Goal: Obtain resource: Download file/media

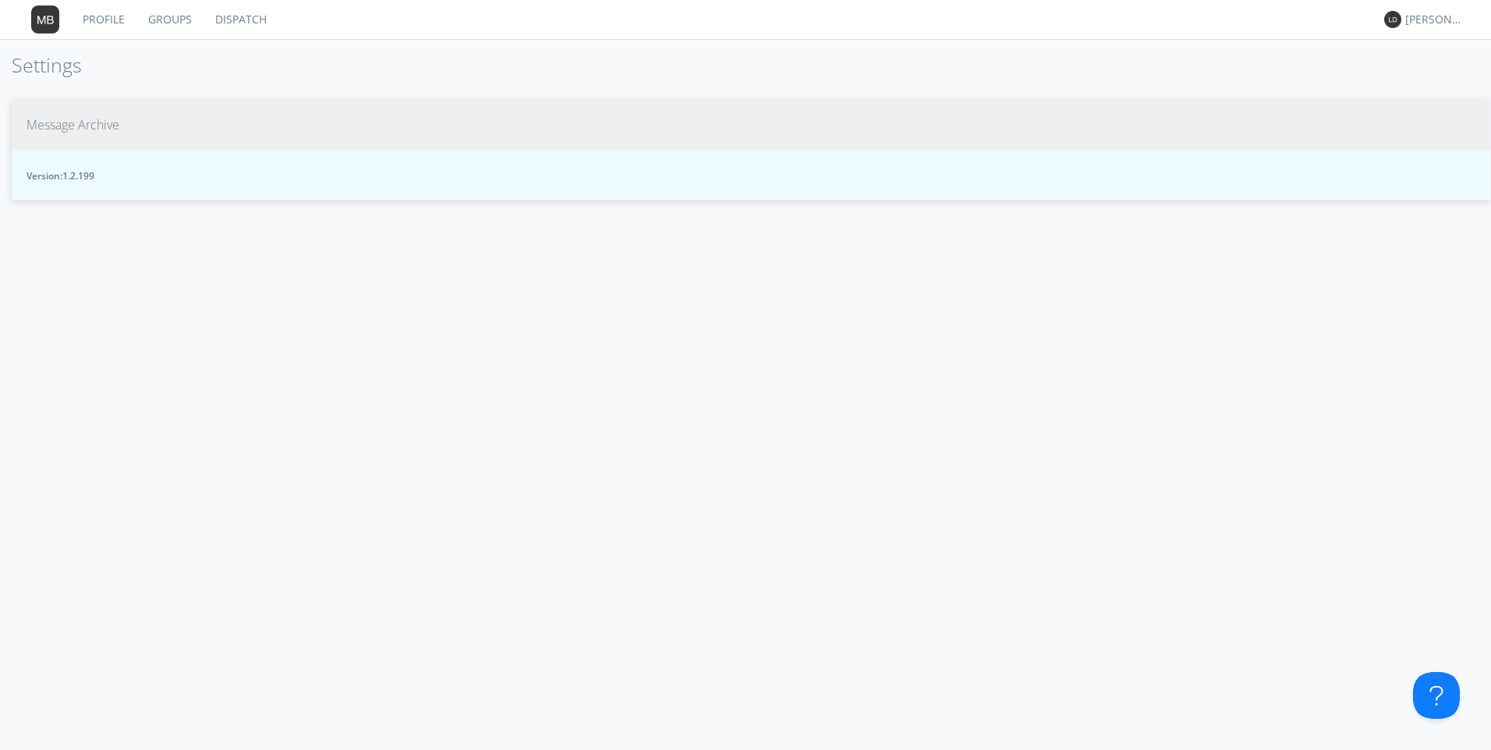
click at [50, 119] on span "Message Archive" at bounding box center [73, 125] width 93 height 18
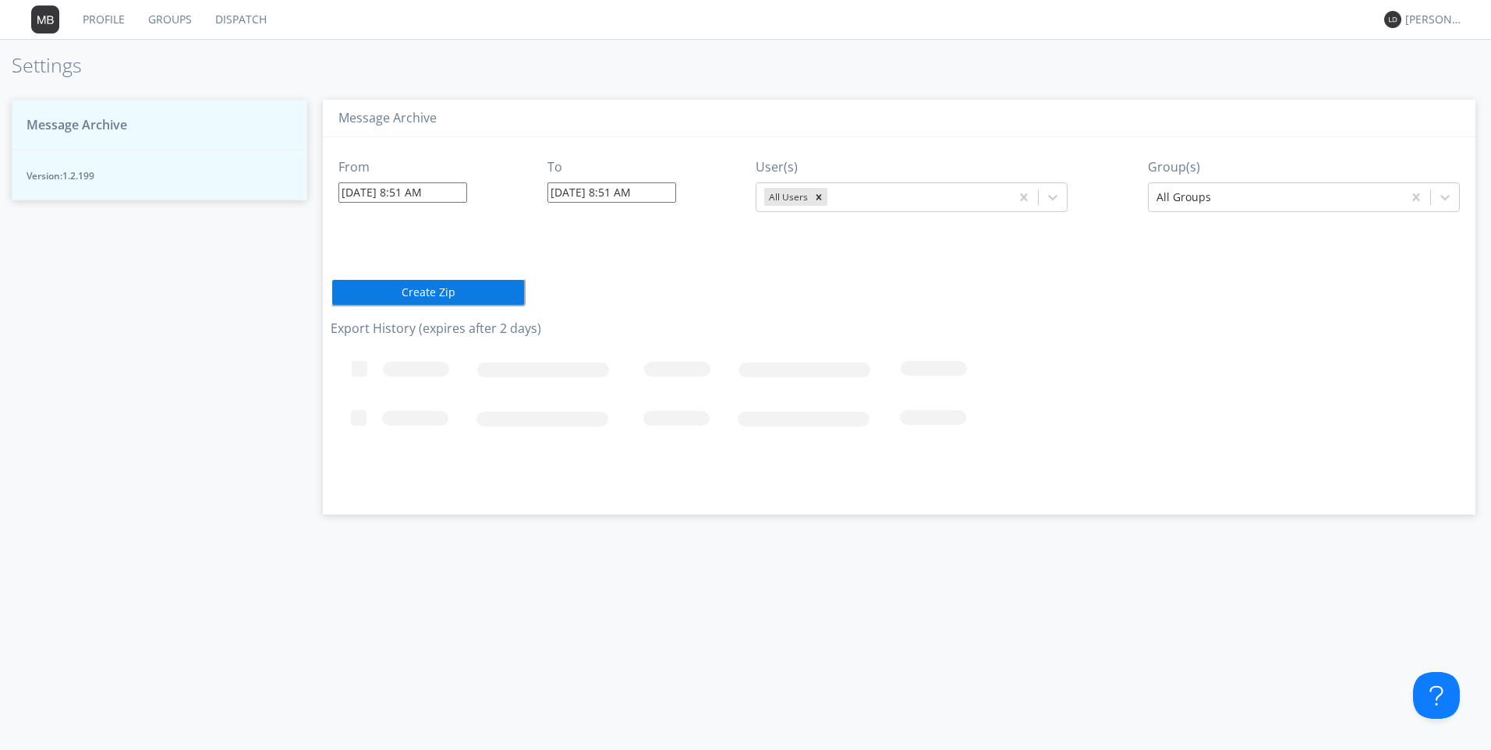
click at [374, 199] on input "[DATE] 8:51 AM" at bounding box center [402, 192] width 129 height 20
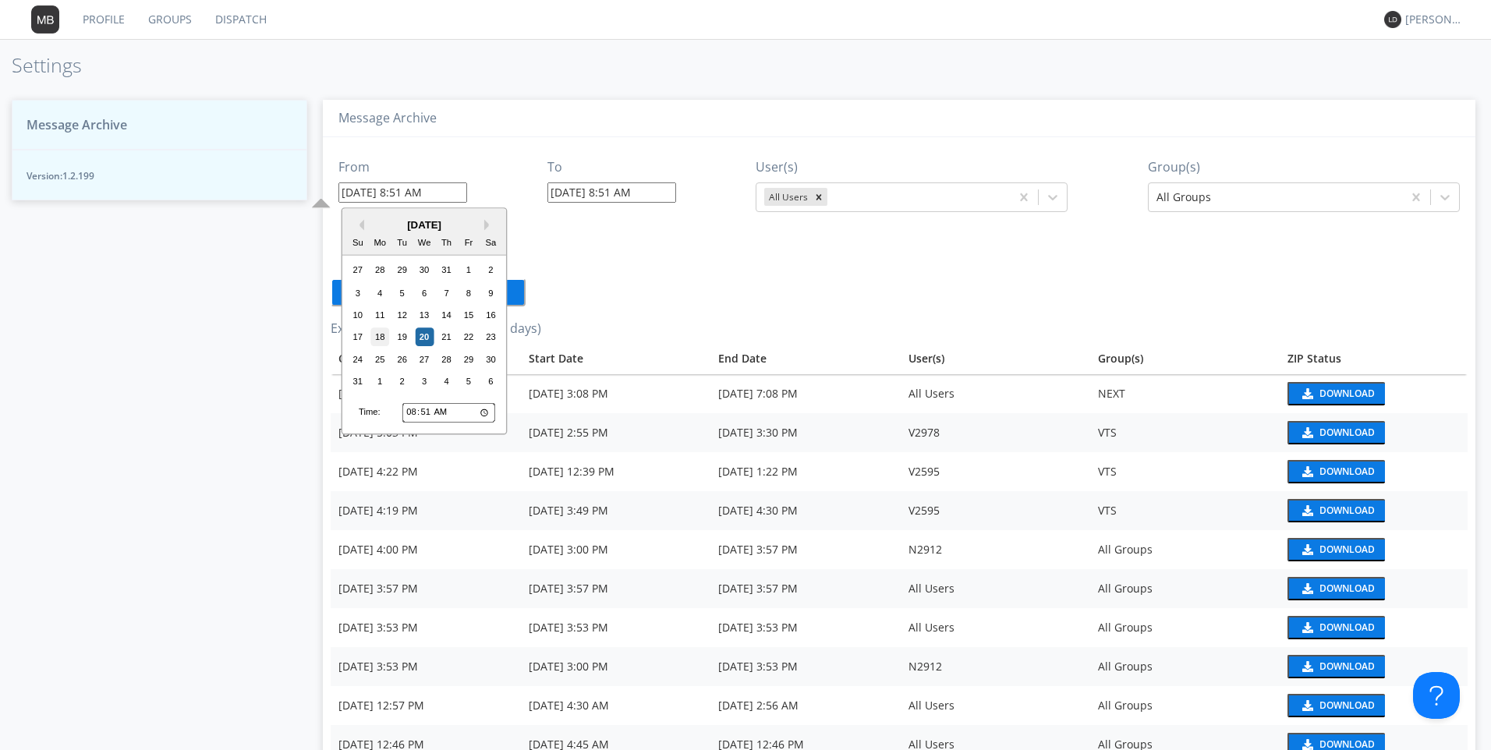
click at [383, 338] on div "18" at bounding box center [379, 337] width 19 height 19
type input "[DATE] 8:51 AM"
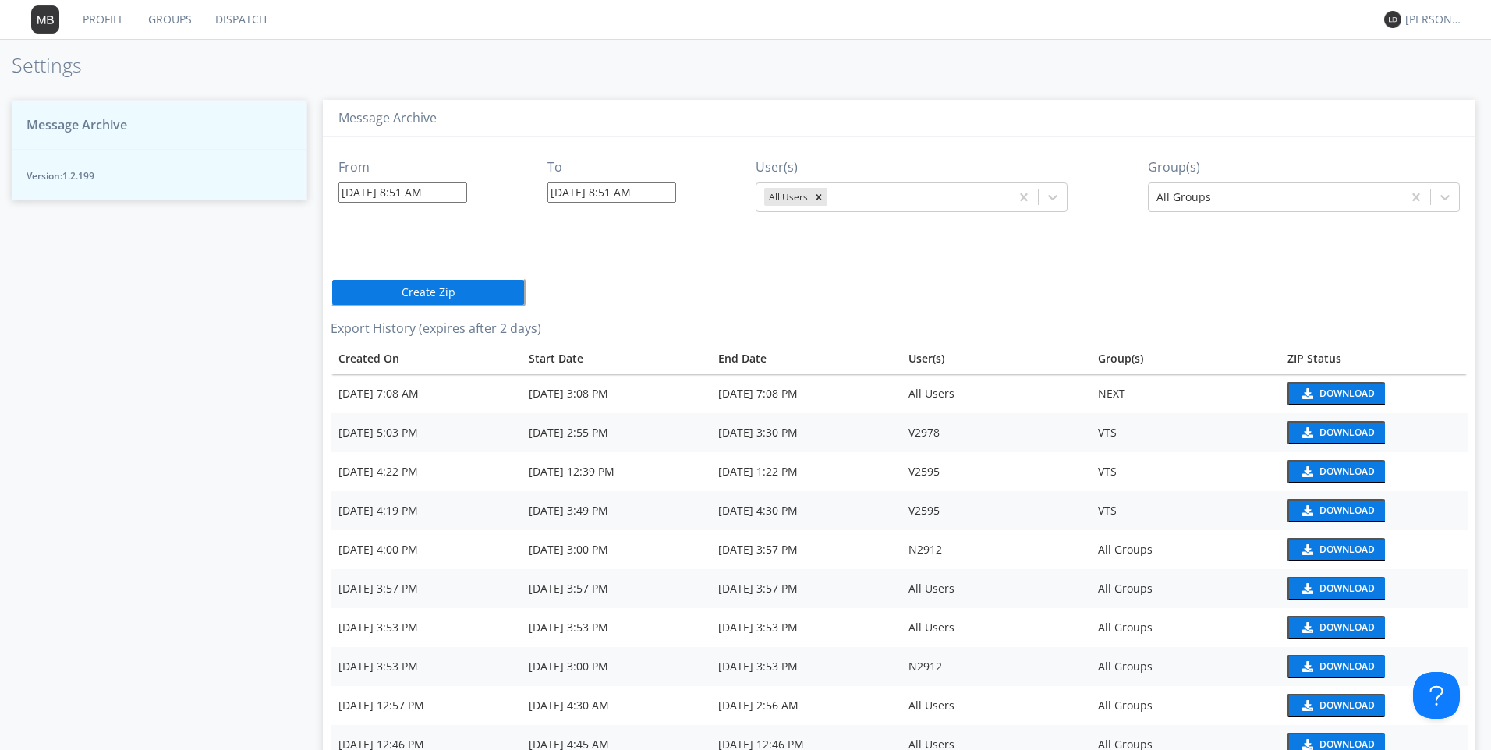
click at [403, 200] on input "[DATE] 8:51 AM" at bounding box center [402, 192] width 129 height 20
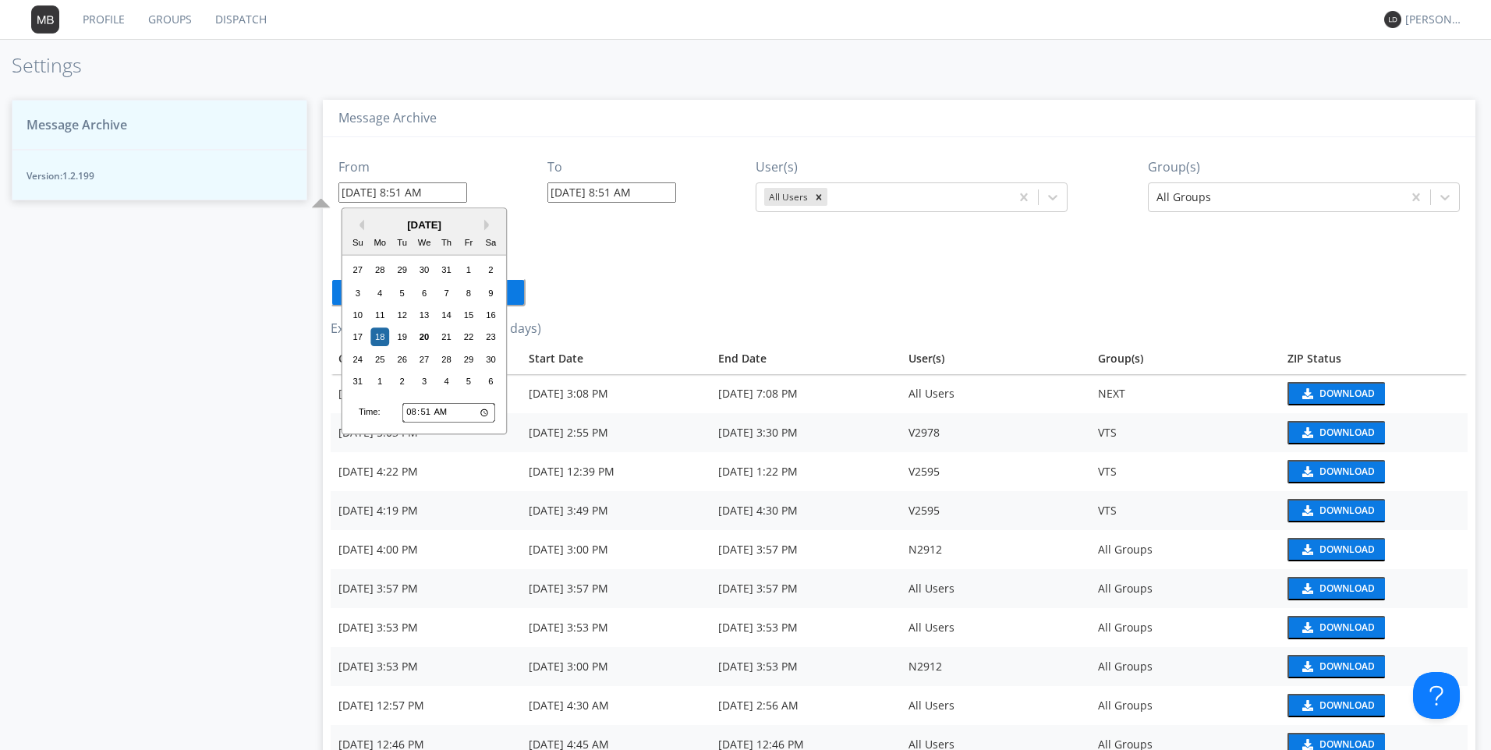
click at [410, 413] on input "08:51" at bounding box center [448, 412] width 93 height 20
type input "01:51"
type input "[DATE] 1:51 AM"
type input "00:51"
type input "[DATE] 12:51 AM"
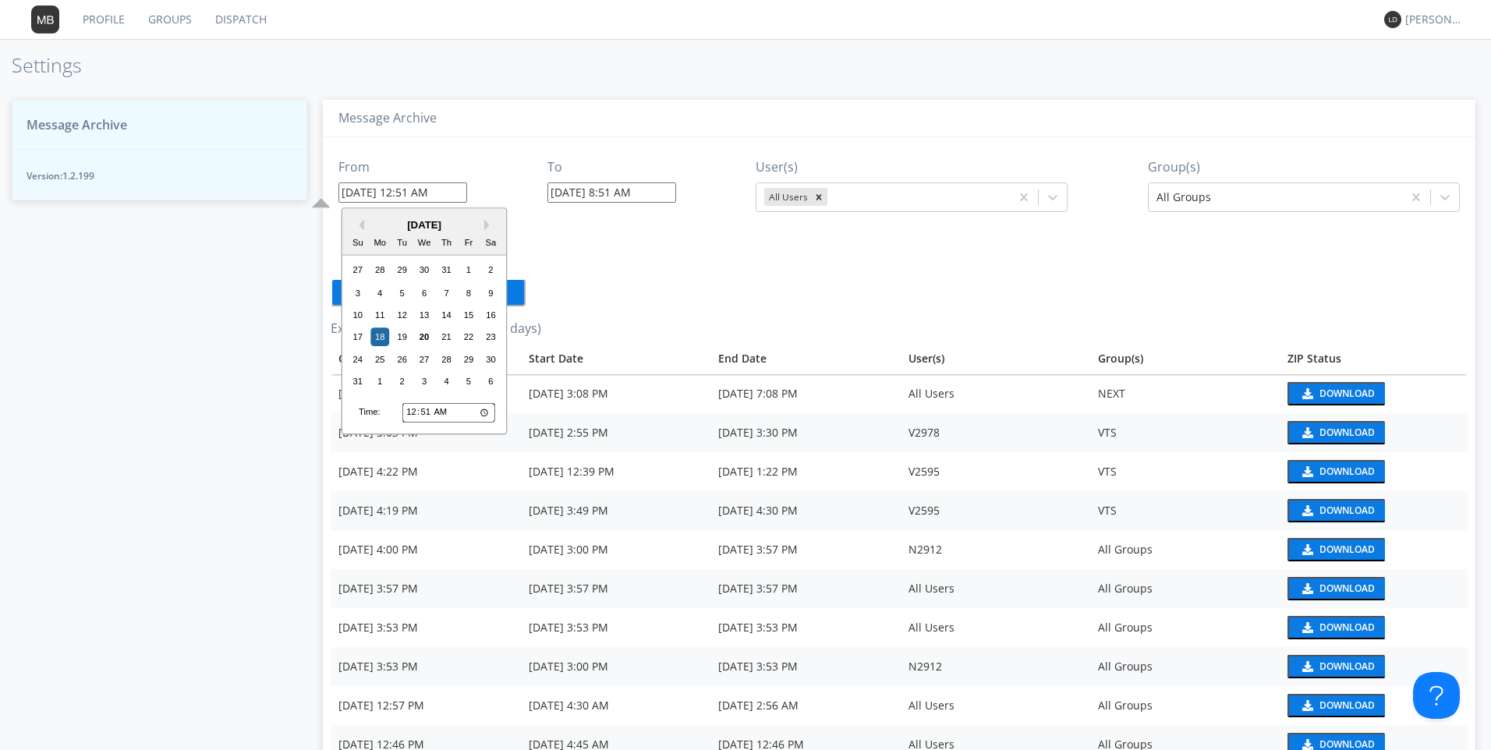
type input "00:02"
type input "[DATE] 12:02 AM"
type input "00:20"
type input "[DATE] 12:20 AM"
type input "12:20"
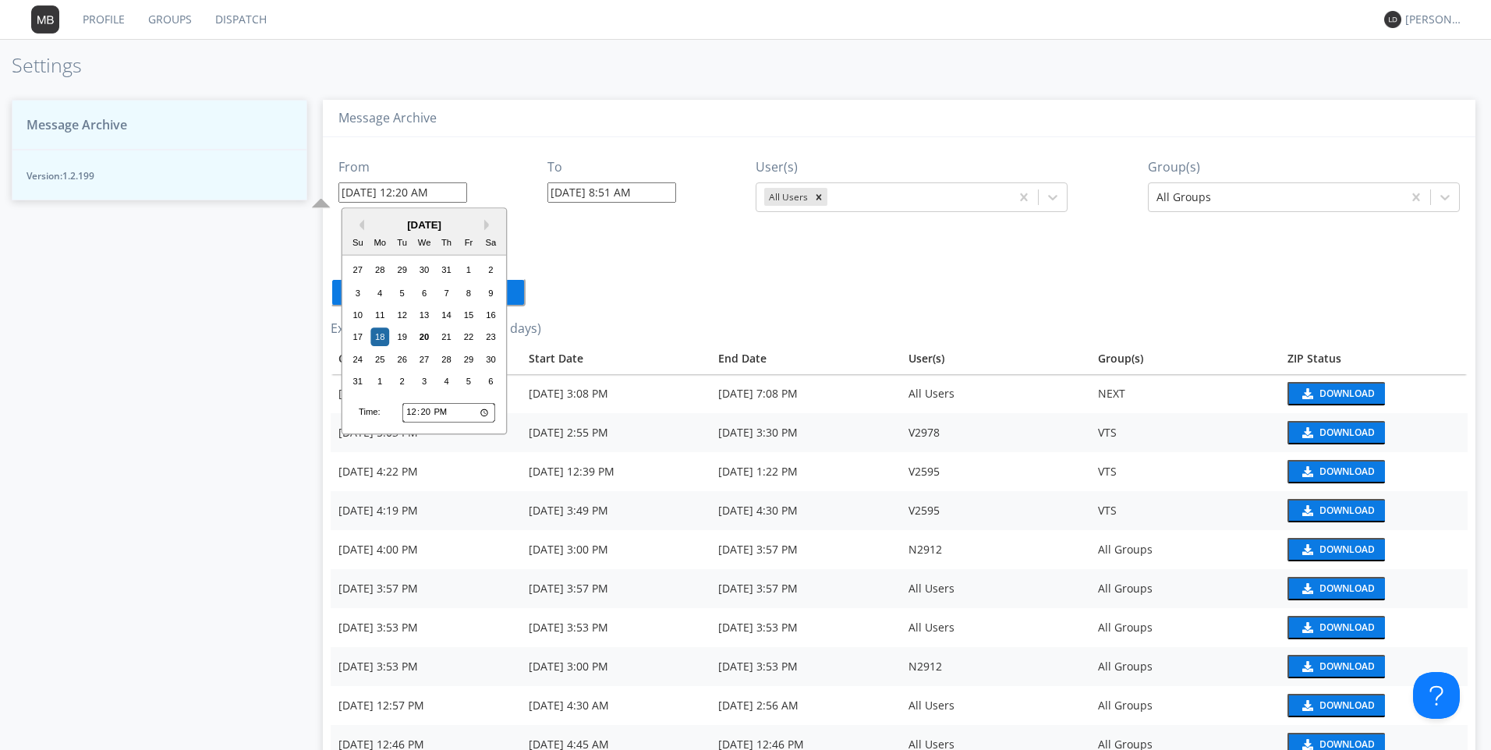
type input "[DATE] 12:20 PM"
click at [597, 189] on input "[DATE] 8:51 AM" at bounding box center [611, 192] width 129 height 20
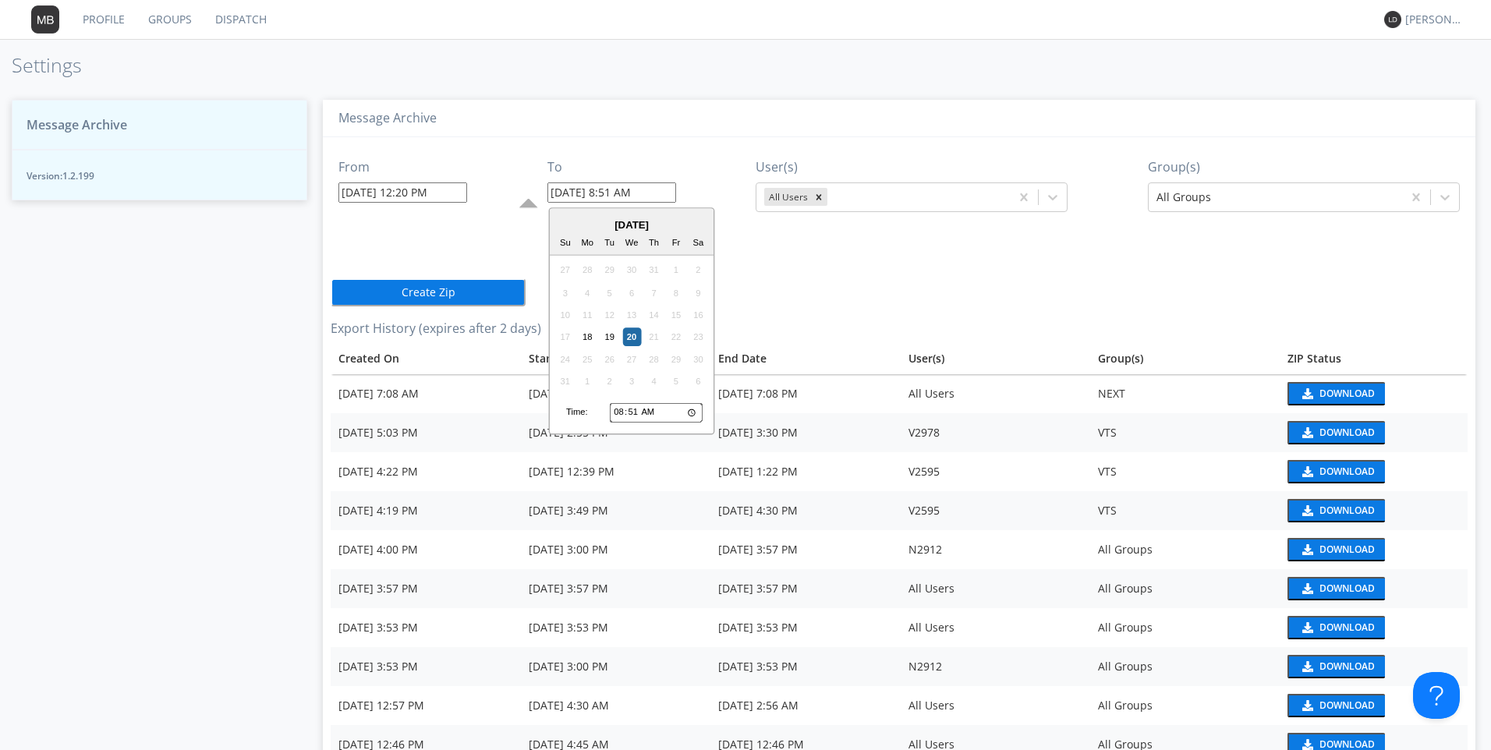
click at [586, 338] on div "18" at bounding box center [587, 337] width 19 height 19
type input "[DATE] 8:51 AM"
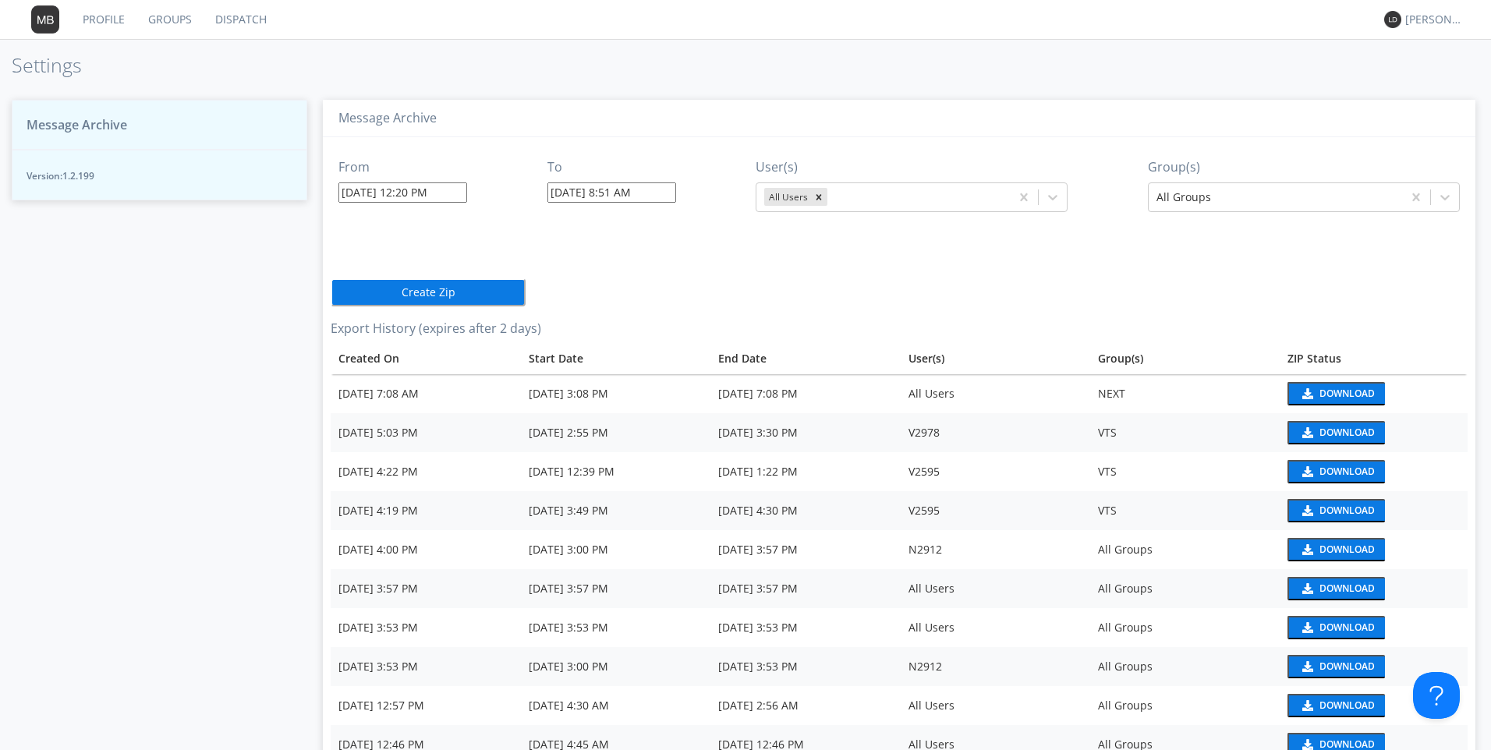
click at [590, 198] on input "[DATE] 8:51 AM" at bounding box center [611, 192] width 129 height 20
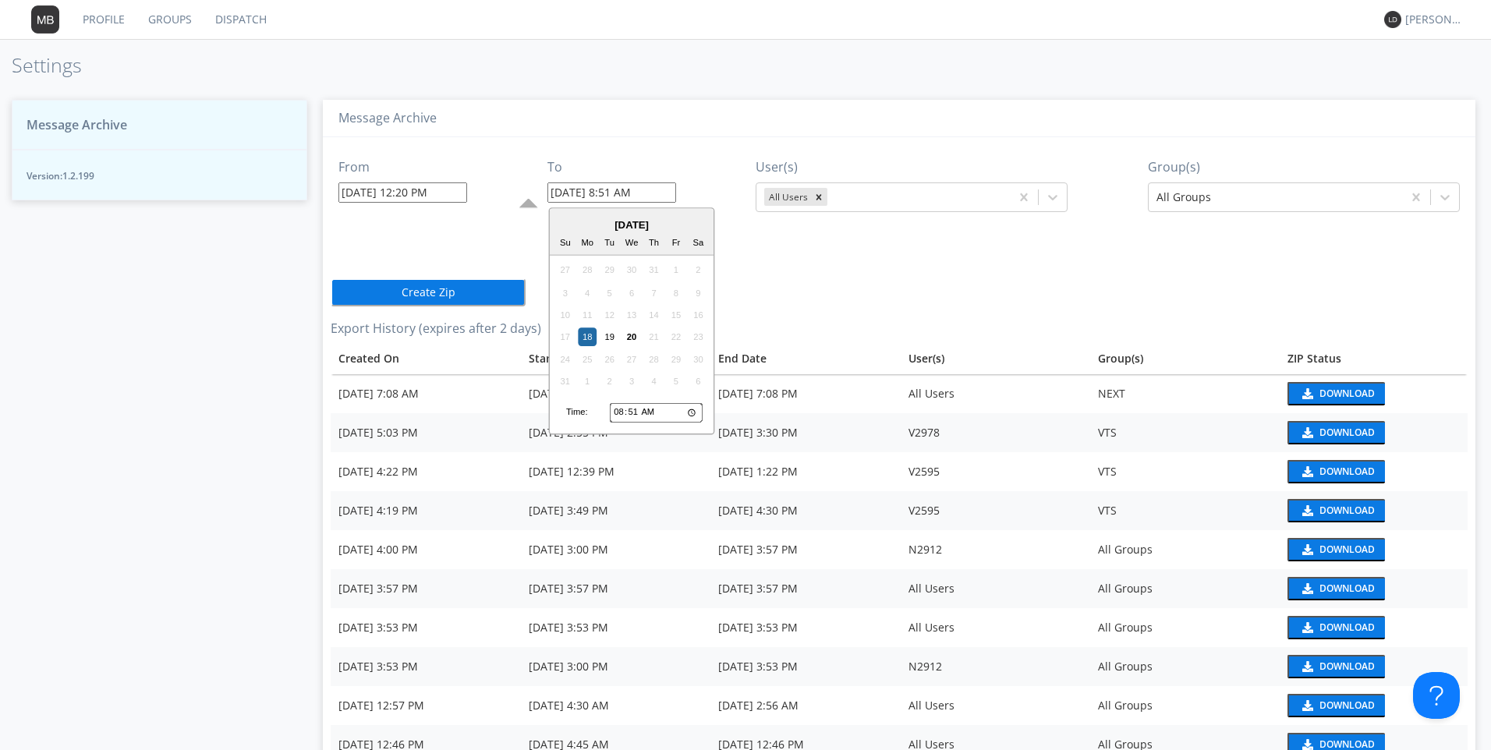
click at [618, 409] on input "08:51" at bounding box center [656, 412] width 93 height 20
type input "01:51"
type input "[DATE] 1:51 AM"
type input "00:51"
type input "[DATE] 12:51 AM"
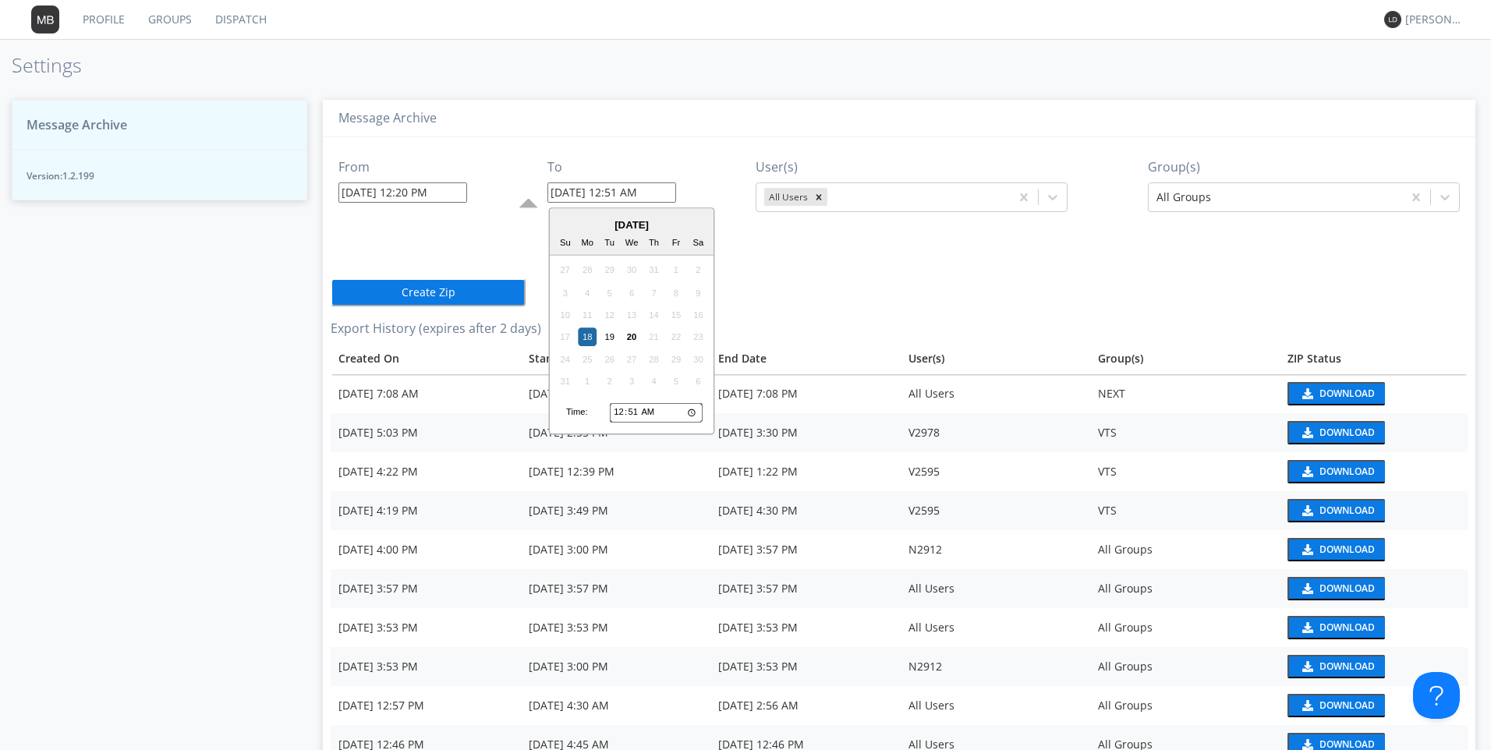
click at [658, 413] on input "00:51" at bounding box center [656, 412] width 93 height 20
click at [654, 413] on input "00:51" at bounding box center [656, 412] width 93 height 20
type input "12:51"
type input "[DATE] 12:51 PM"
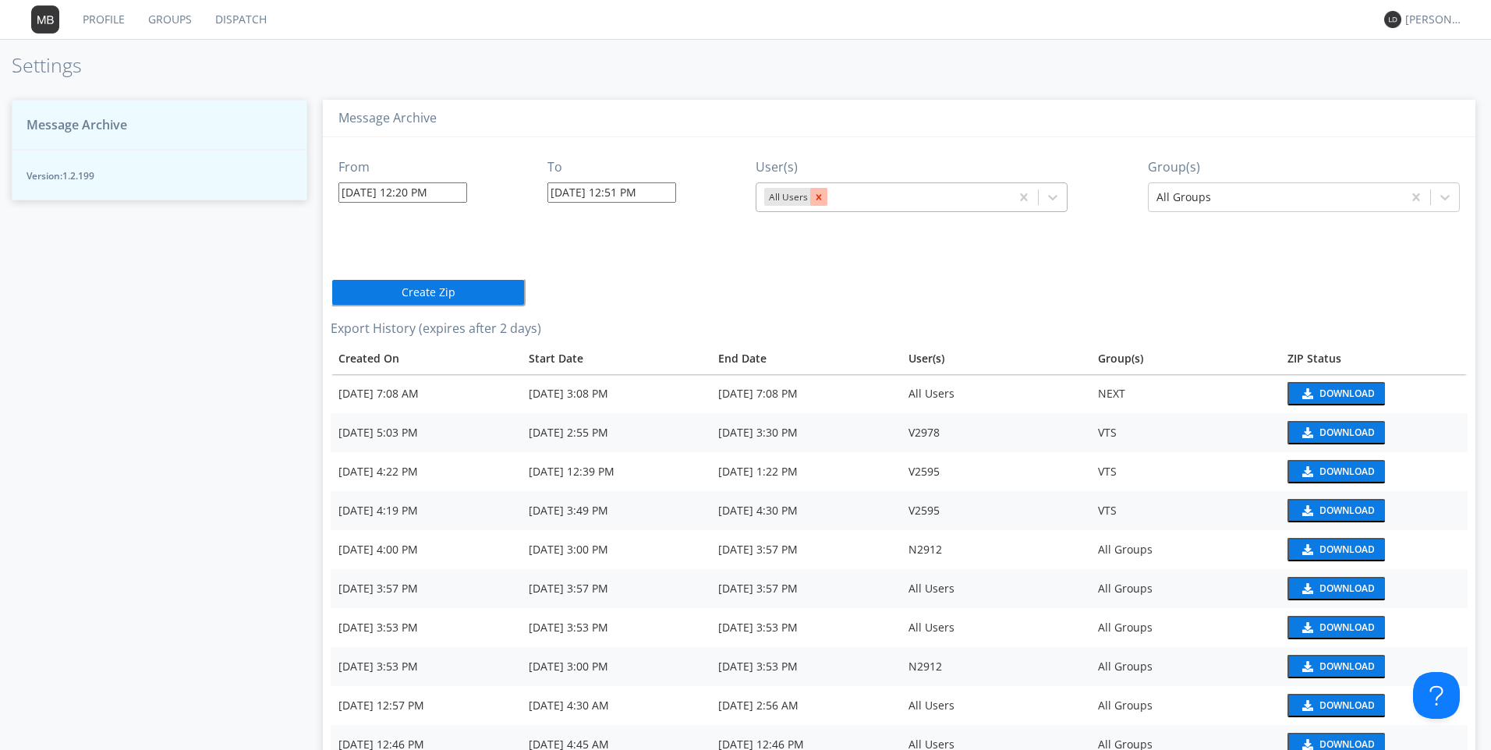
click at [820, 192] on icon "Remove All Users" at bounding box center [818, 197] width 11 height 11
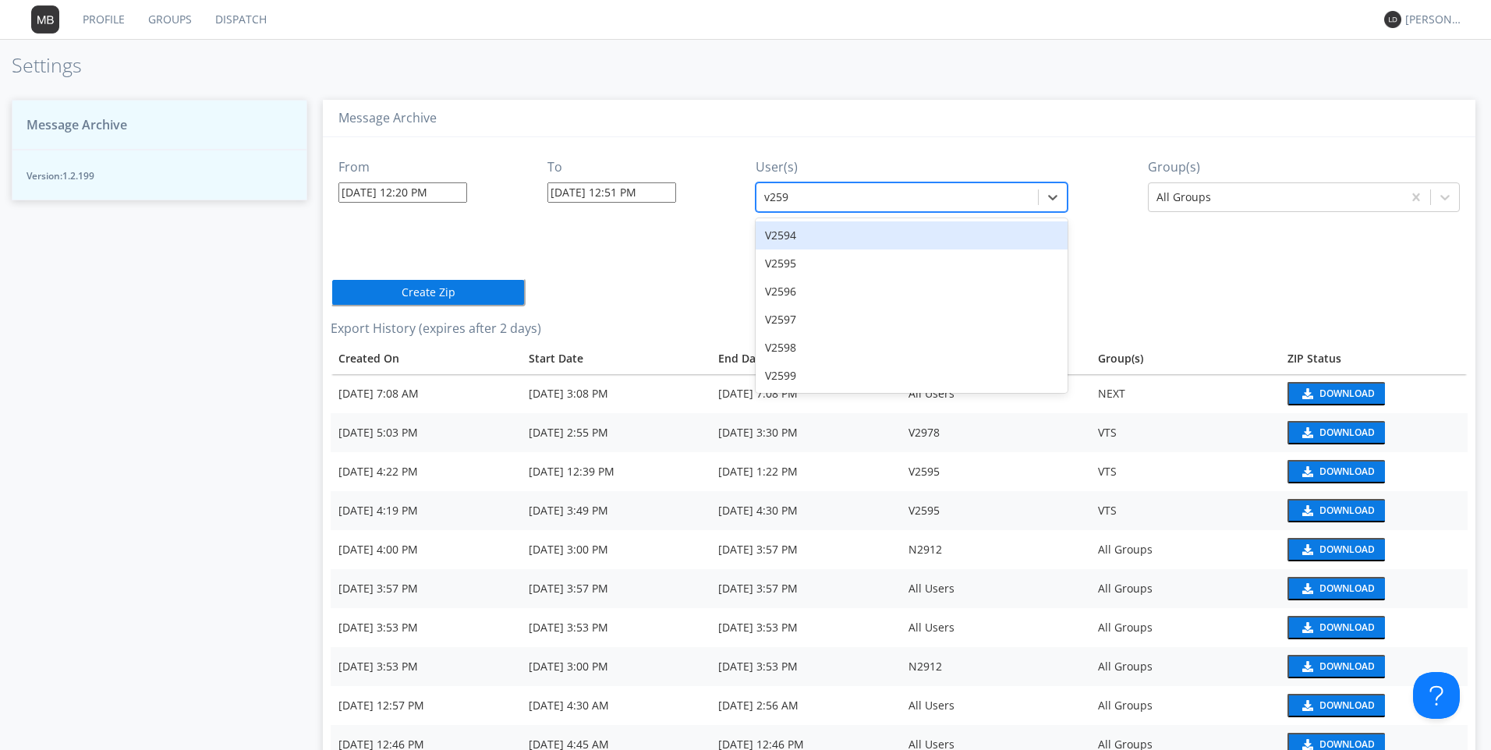
type input "v2595"
click at [788, 240] on div "V2595" at bounding box center [912, 235] width 312 height 28
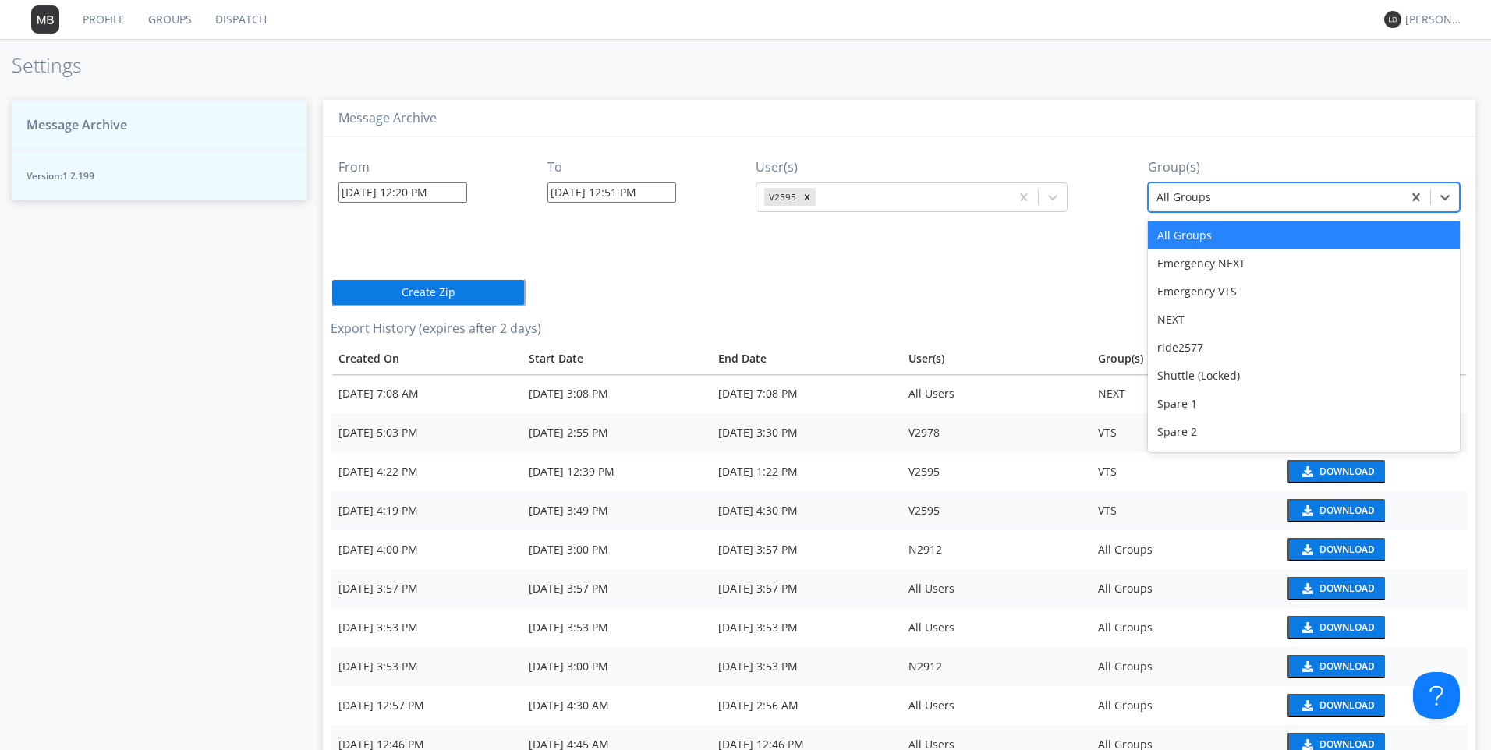
click at [1196, 202] on div at bounding box center [1276, 197] width 238 height 19
type input "v"
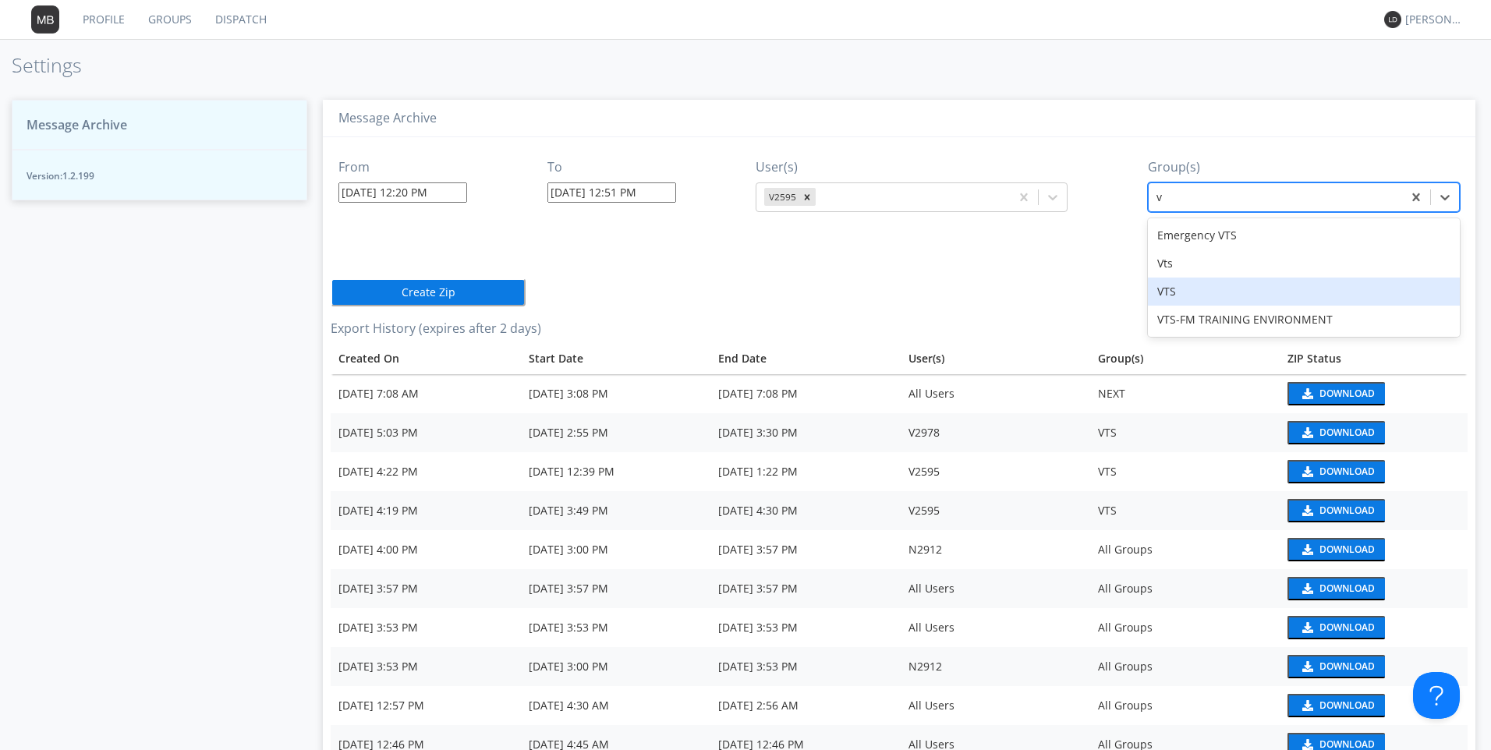
click at [1153, 285] on div "VTS" at bounding box center [1304, 292] width 312 height 28
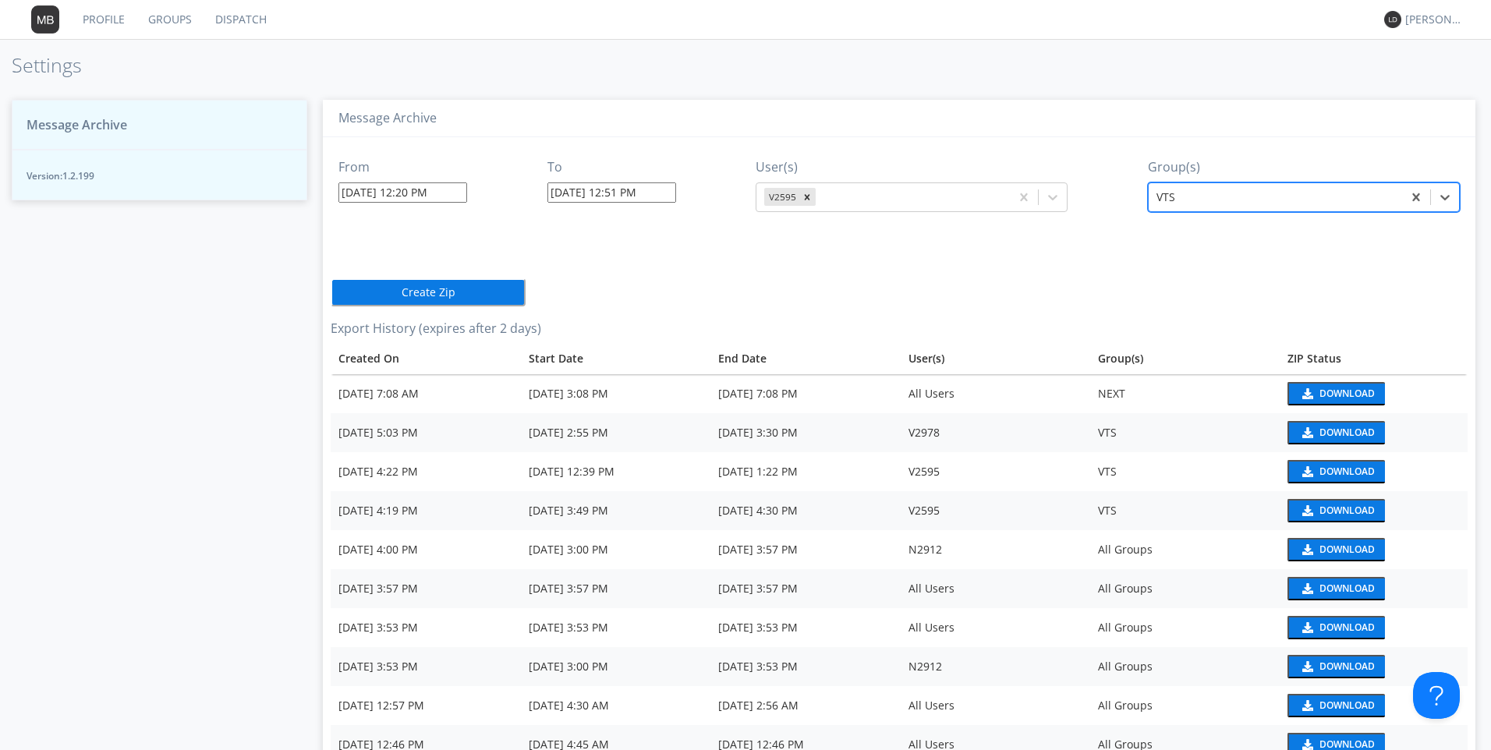
click at [381, 288] on button "Create Zip" at bounding box center [428, 292] width 195 height 28
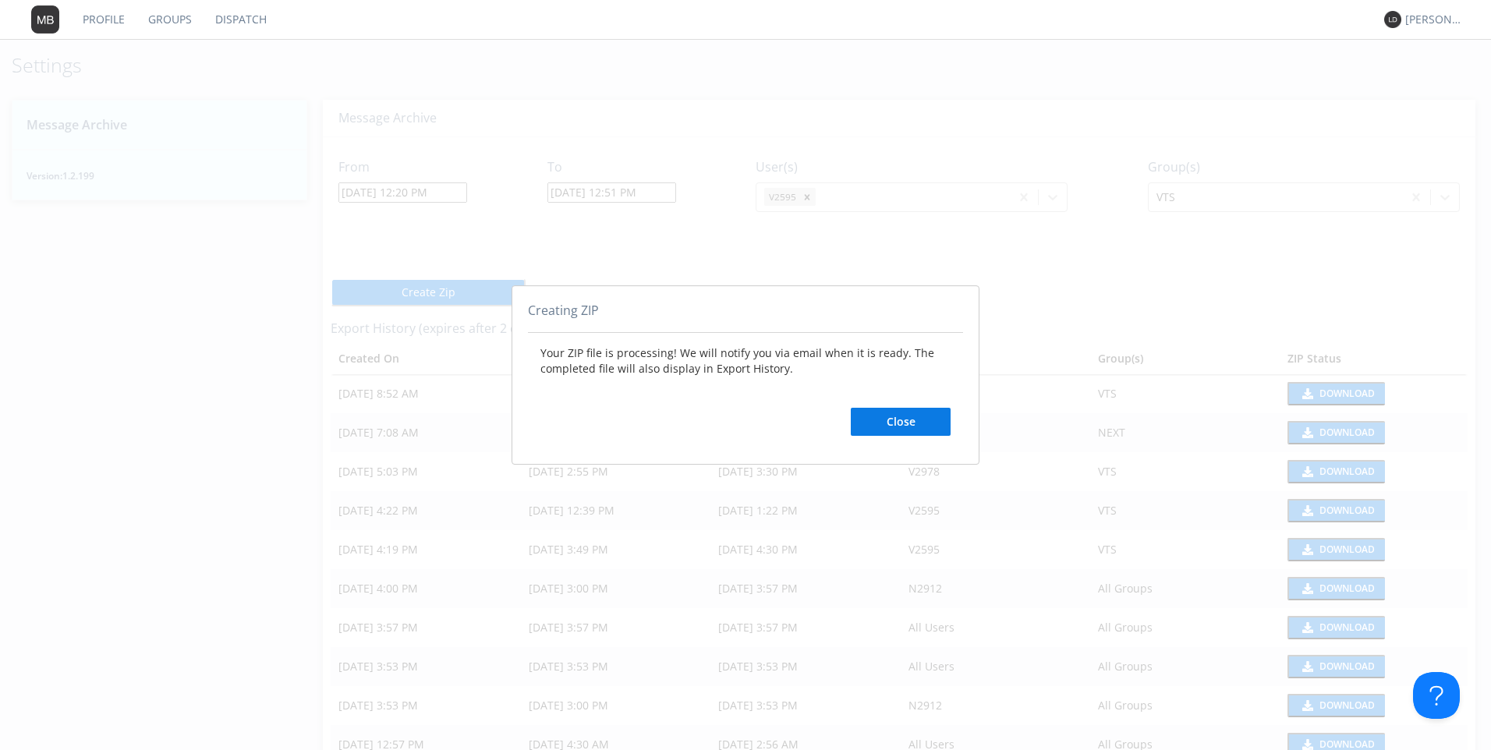
click at [1331, 393] on div "Creating ZIP Your ZIP file is processing! We will notify you via email when it …" at bounding box center [745, 375] width 1491 height 750
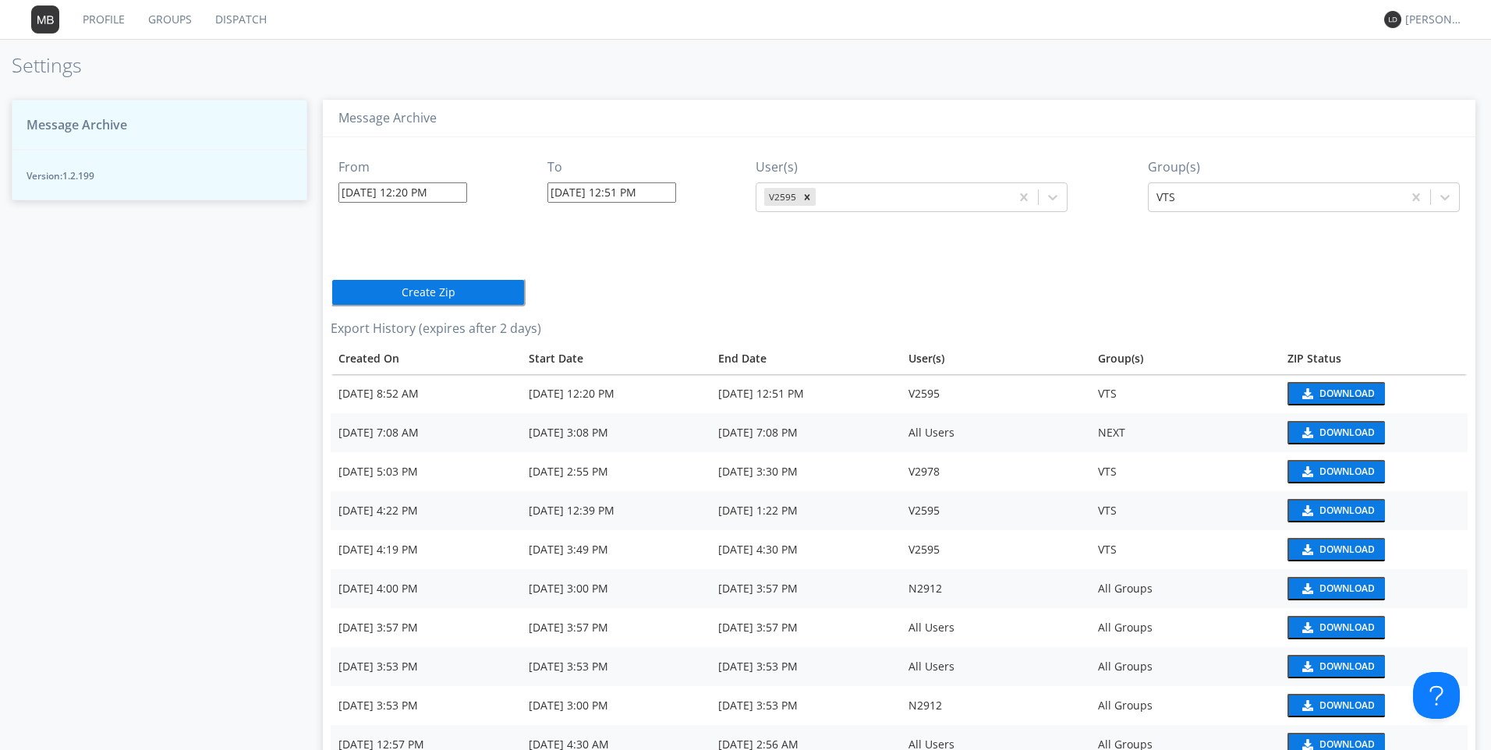
click at [1331, 393] on div "Download" at bounding box center [1347, 393] width 55 height 9
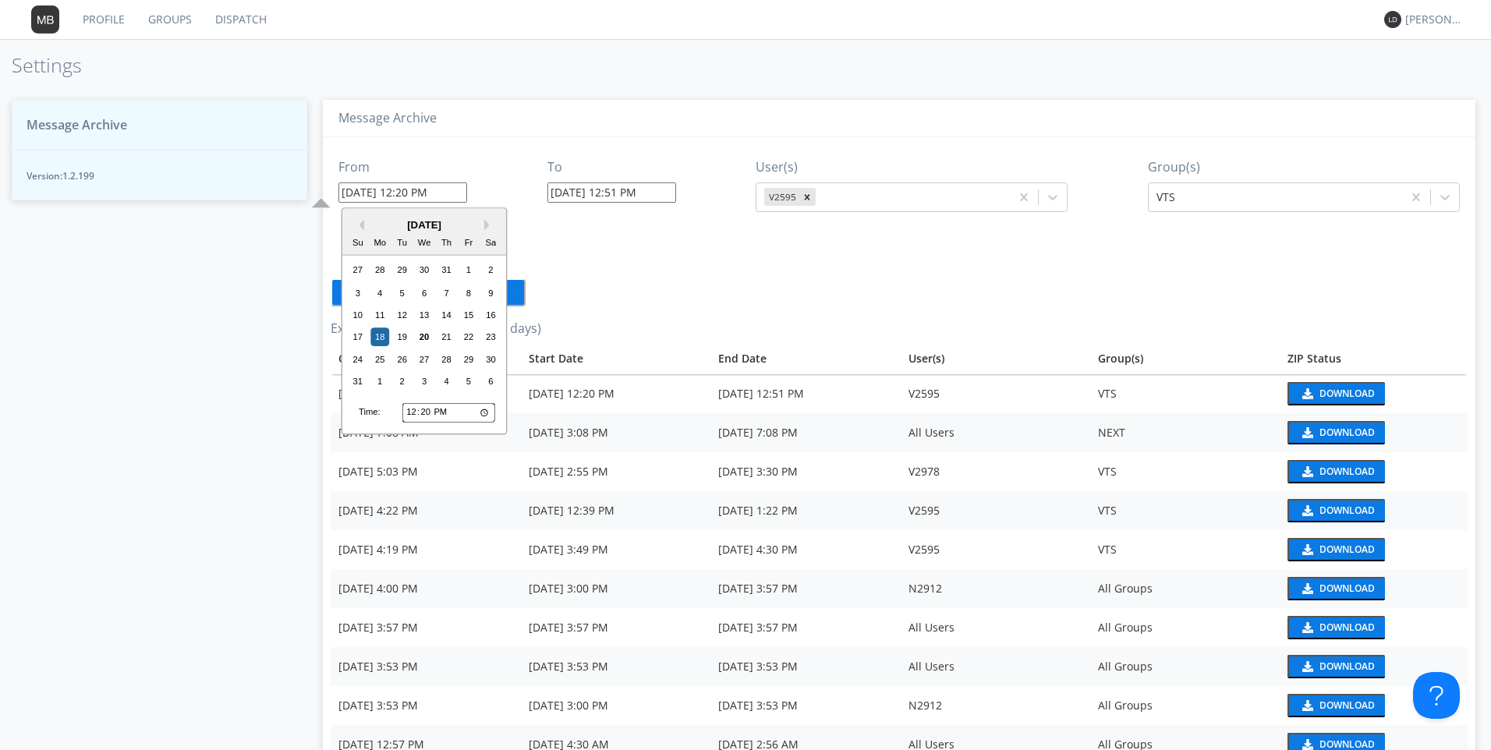
click at [405, 197] on input "[DATE] 12:20 PM" at bounding box center [402, 192] width 129 height 20
click at [409, 413] on input "12:20" at bounding box center [448, 412] width 93 height 20
type input "13:20"
type input "[DATE] 1:20 PM"
type input "[DATE] 8:53 AM"
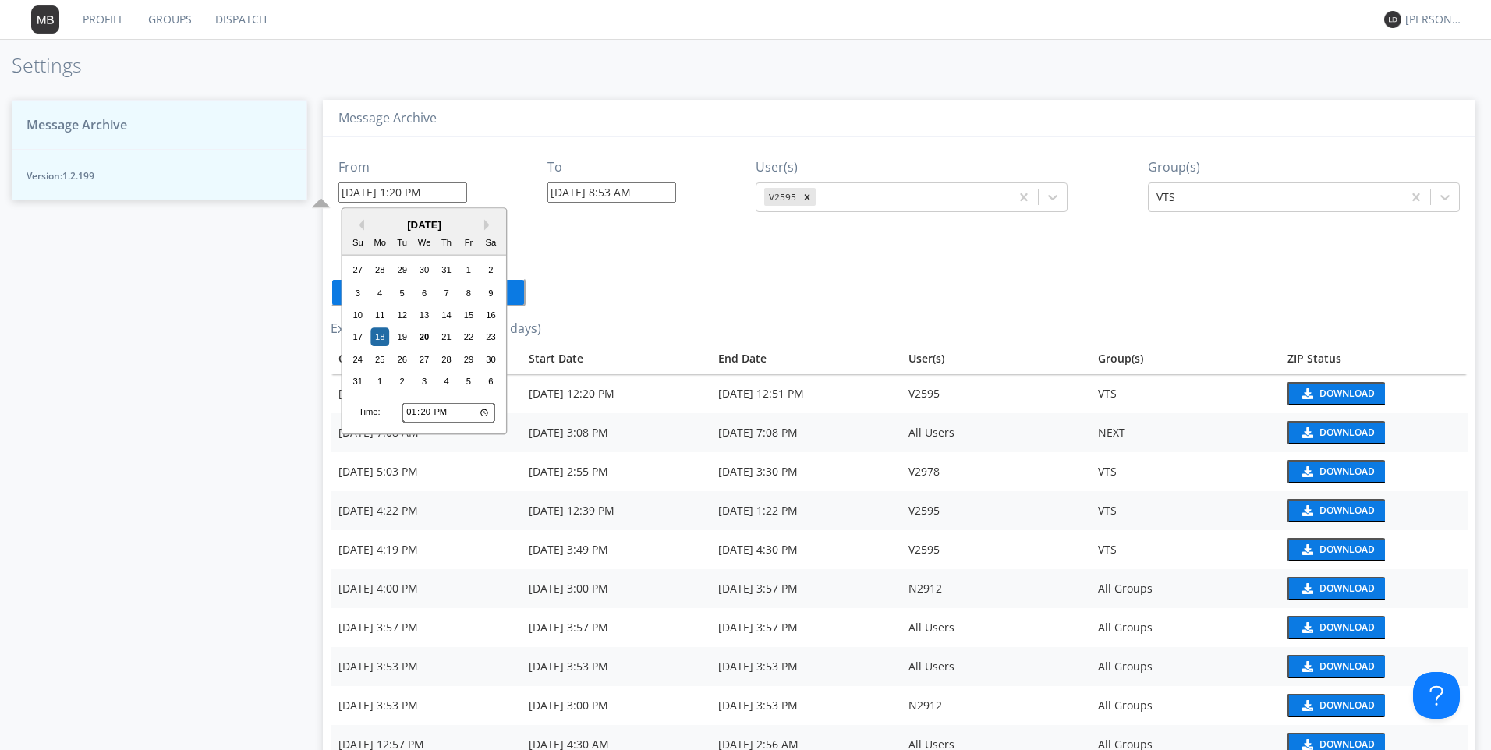
click at [409, 413] on input "13:20" at bounding box center [448, 412] width 93 height 20
type input "15:20"
type input "[DATE] 3:20 PM"
type input "15:01"
type input "[DATE] 3:01 PM"
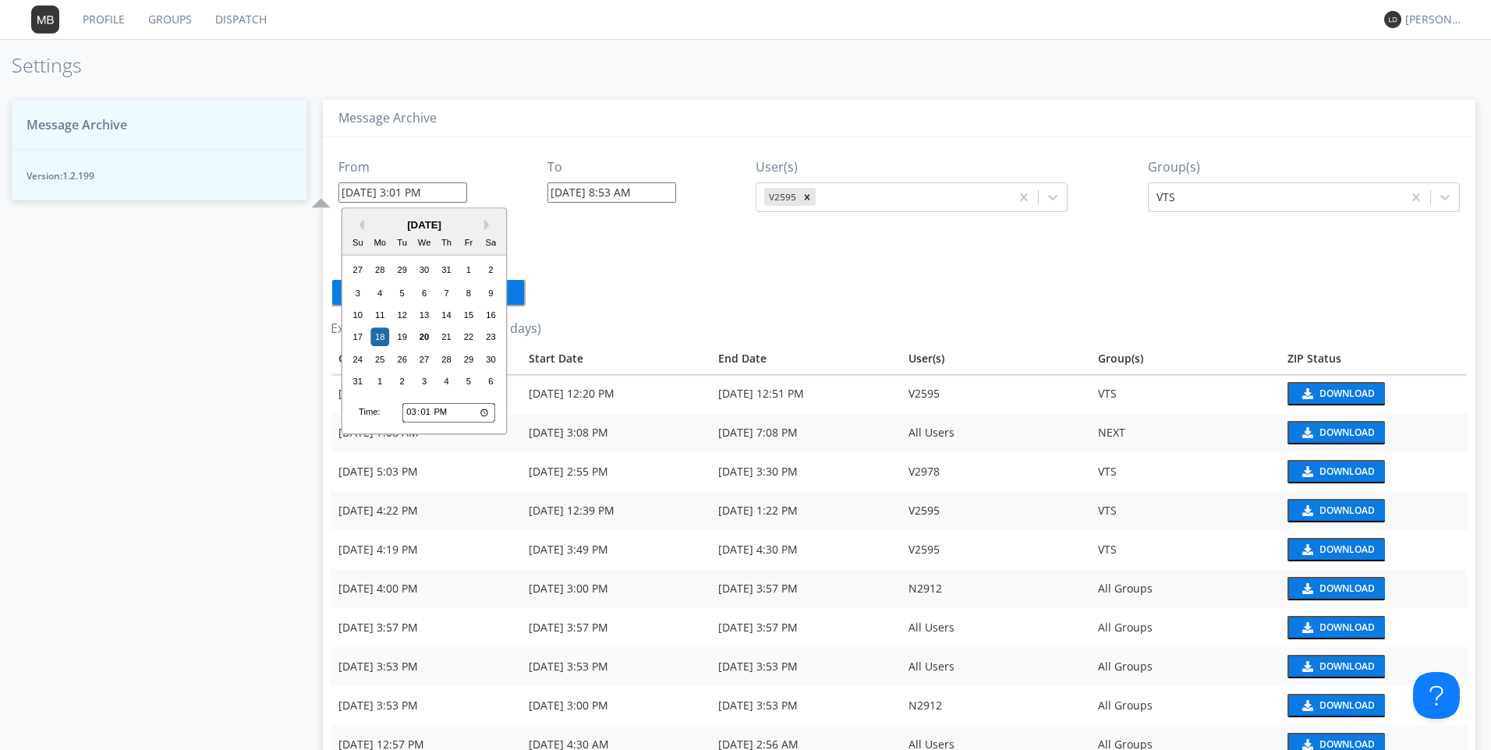
type input "15:15"
type input "[DATE] 3:15 PM"
click at [640, 194] on input "[DATE] 8:53 AM" at bounding box center [611, 192] width 129 height 20
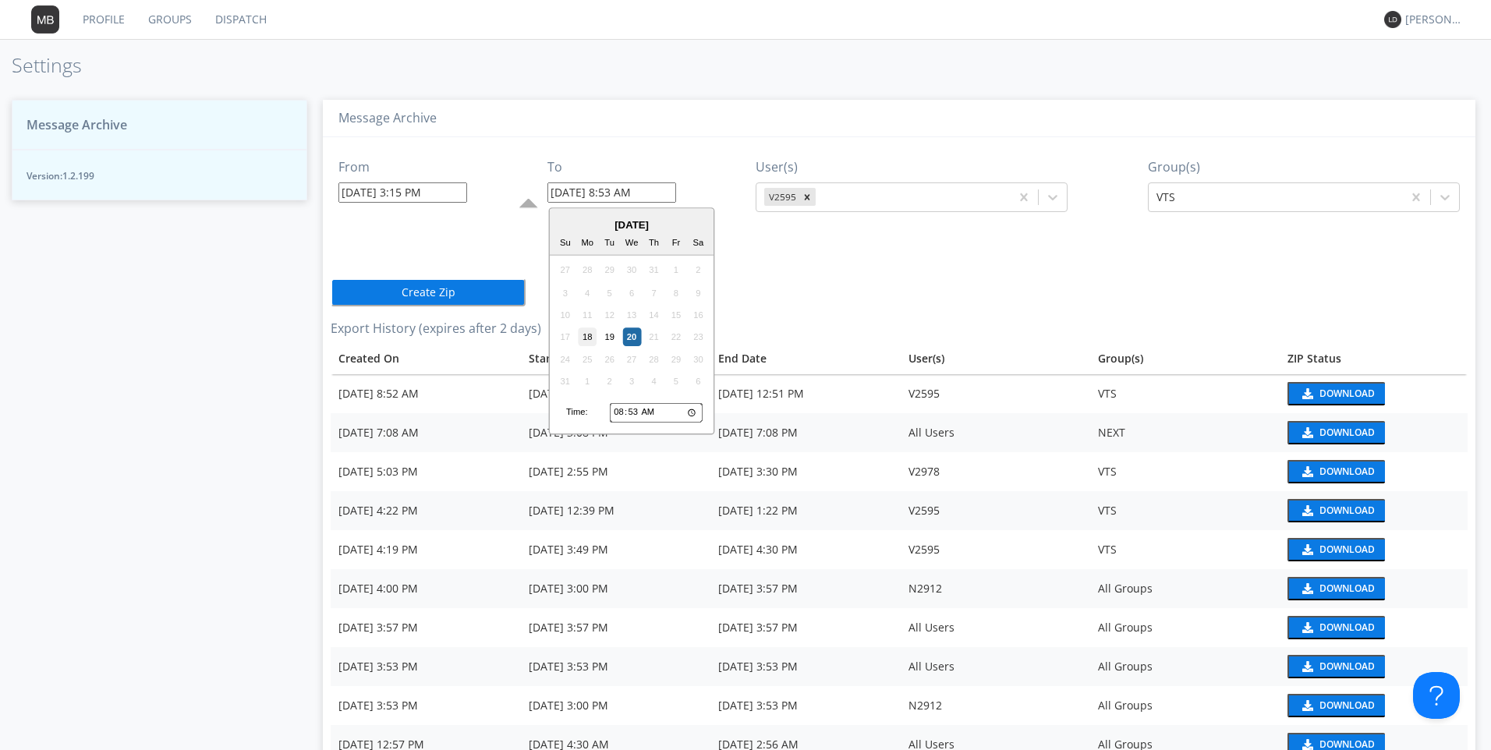
click at [590, 334] on div "18" at bounding box center [587, 337] width 19 height 19
type input "[DATE] 8:53 AM"
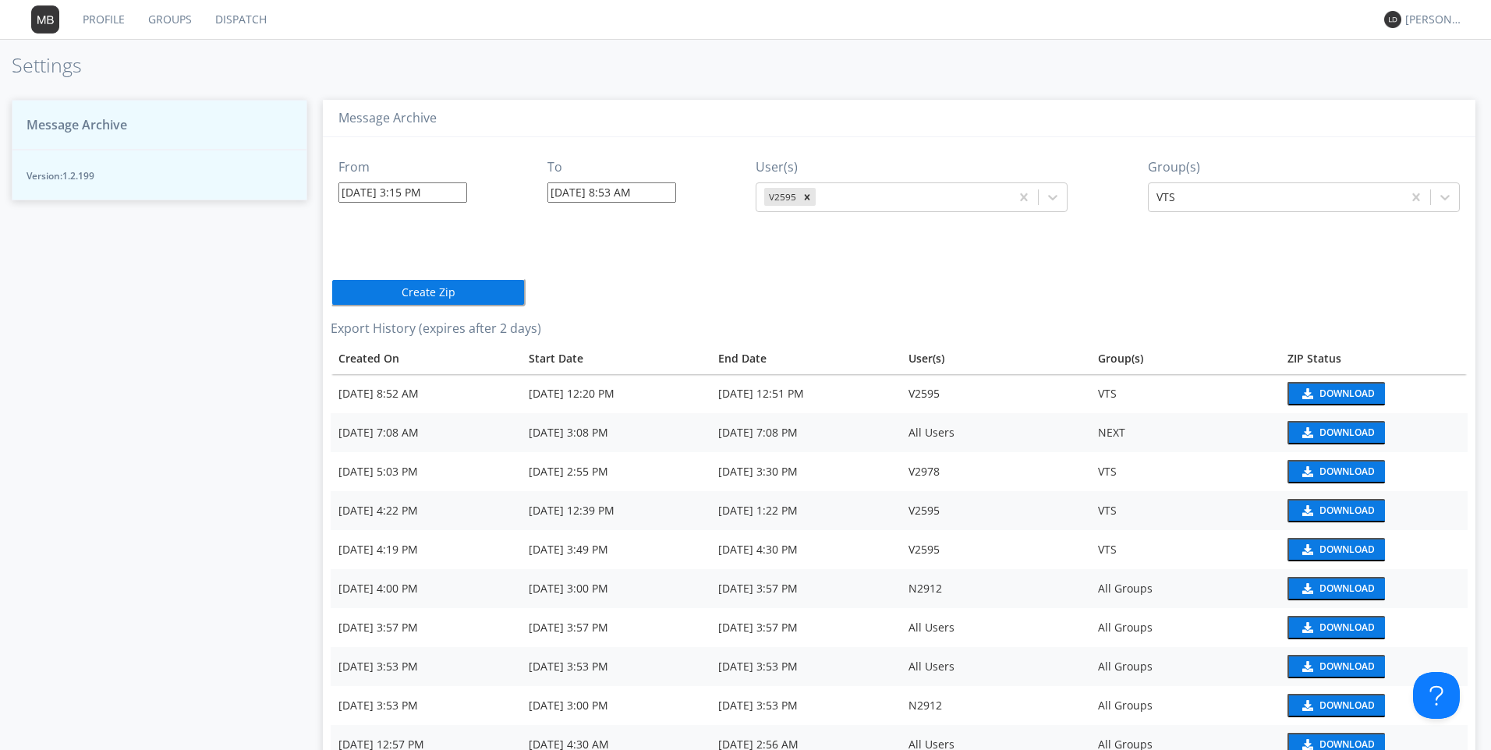
click at [611, 197] on input "[DATE] 8:53 AM" at bounding box center [611, 192] width 129 height 20
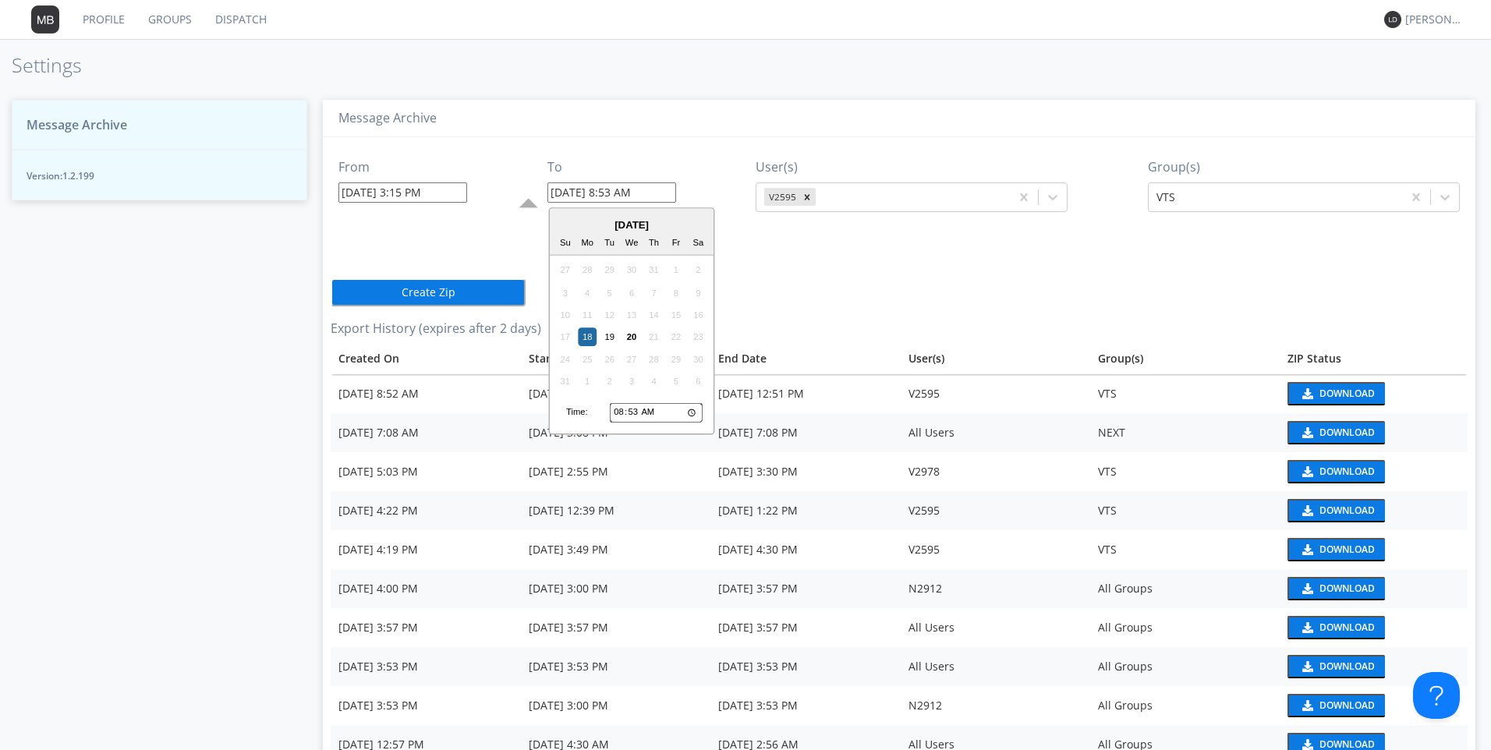
click at [624, 413] on input "08:53" at bounding box center [656, 412] width 93 height 20
type input "03:53"
type input "[DATE] 3:53 AM"
click at [657, 411] on input "03:53" at bounding box center [656, 412] width 93 height 20
type input "15:53"
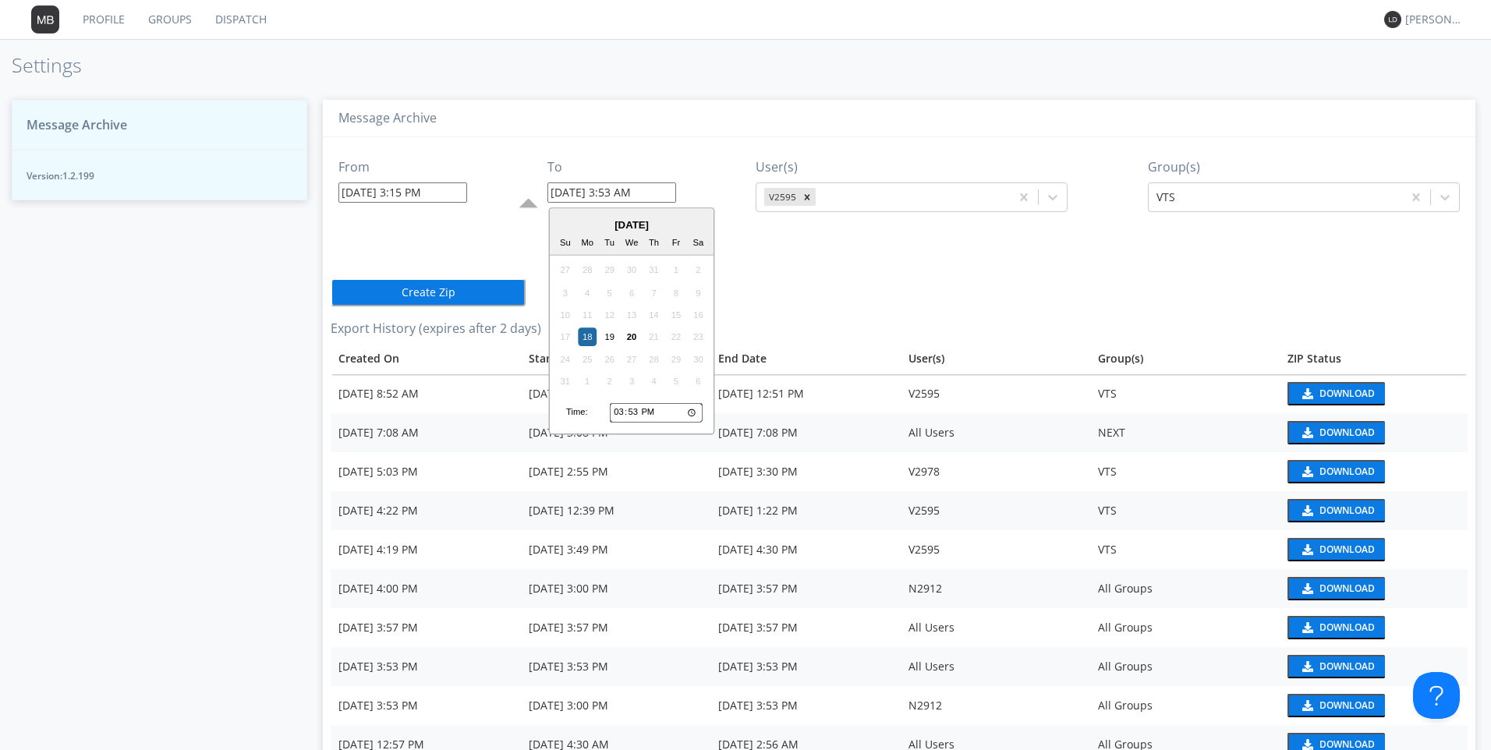
type input "[DATE] 3:53 PM"
click at [776, 335] on h3 "Export History (expires after 2 days)" at bounding box center [899, 329] width 1137 height 14
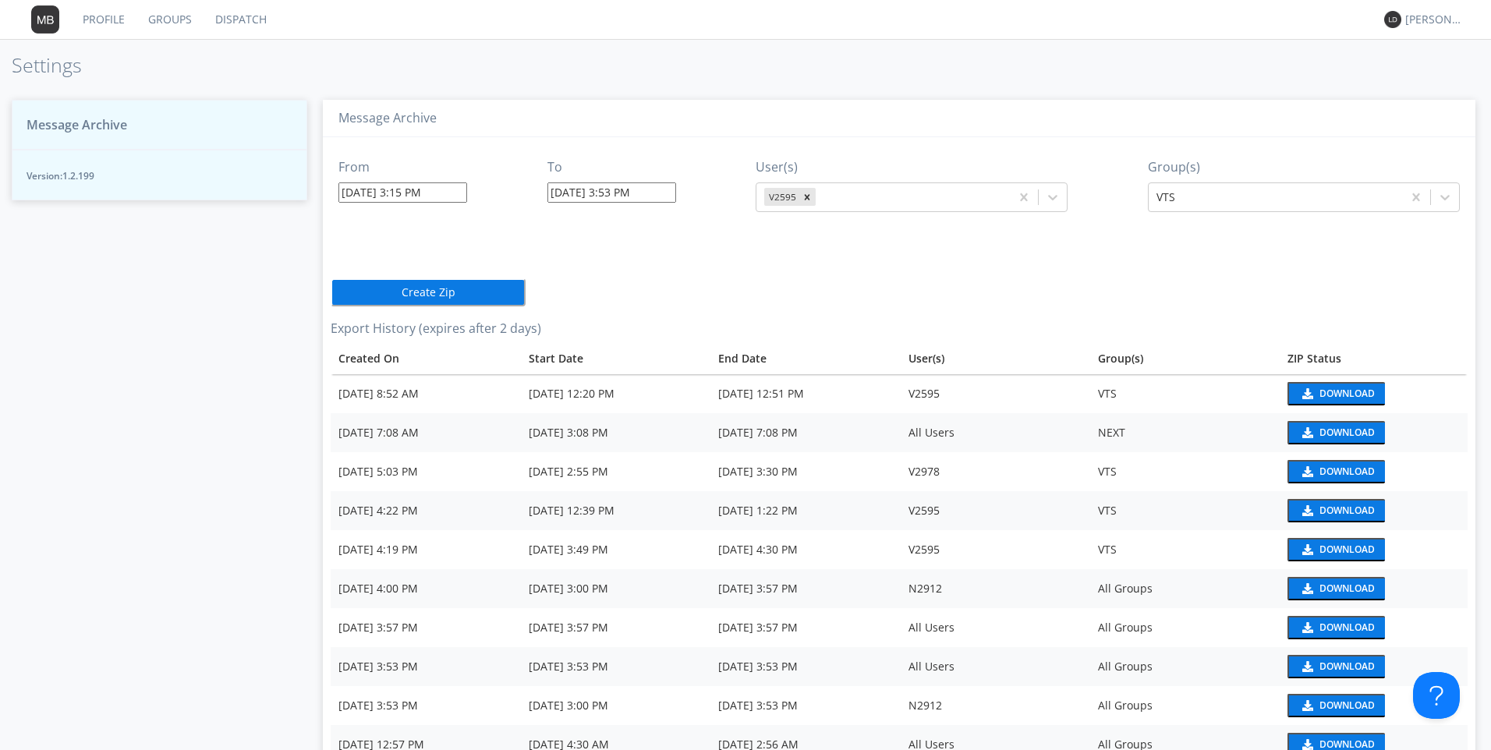
click at [423, 293] on button "Create Zip" at bounding box center [428, 292] width 195 height 28
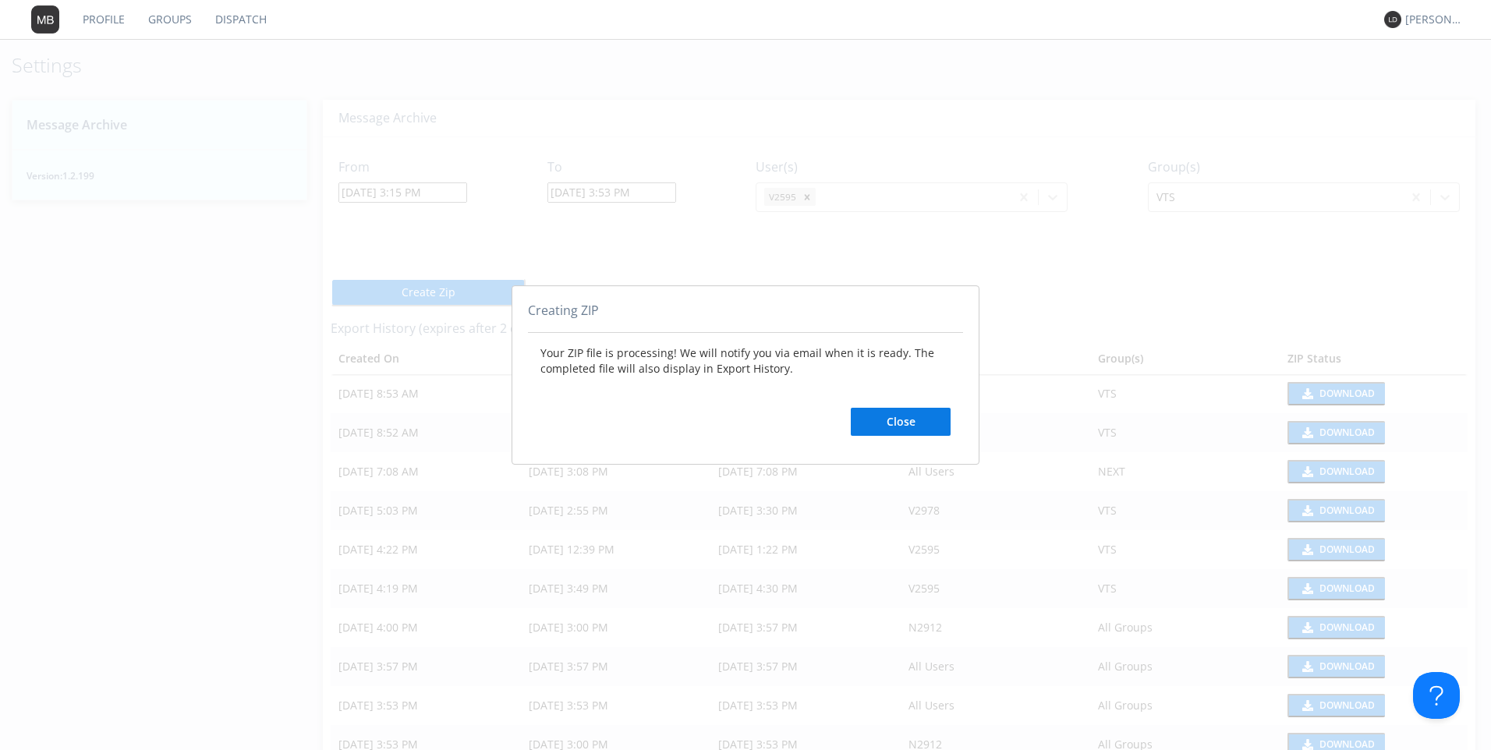
click at [888, 419] on button "Close" at bounding box center [901, 422] width 100 height 28
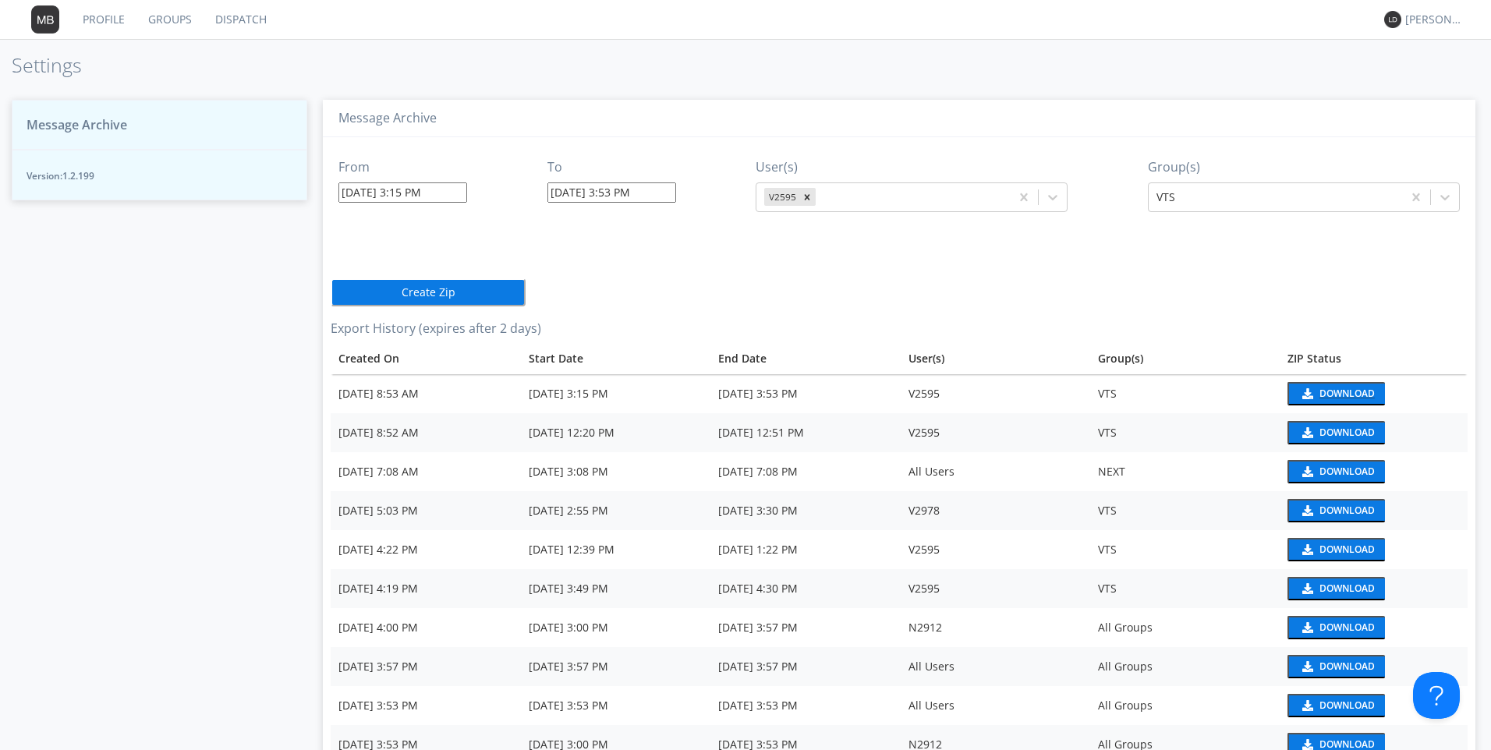
click at [1323, 389] on div "Download" at bounding box center [1347, 393] width 55 height 9
click at [841, 47] on div "Profile Groups Dispatch [PERSON_NAME]* Settings Message Archive Version: 1.2.19…" at bounding box center [745, 375] width 1491 height 750
click at [1428, 13] on div "[PERSON_NAME]*" at bounding box center [1434, 20] width 58 height 16
click at [1419, 83] on div "Log Out" at bounding box center [1442, 83] width 80 height 28
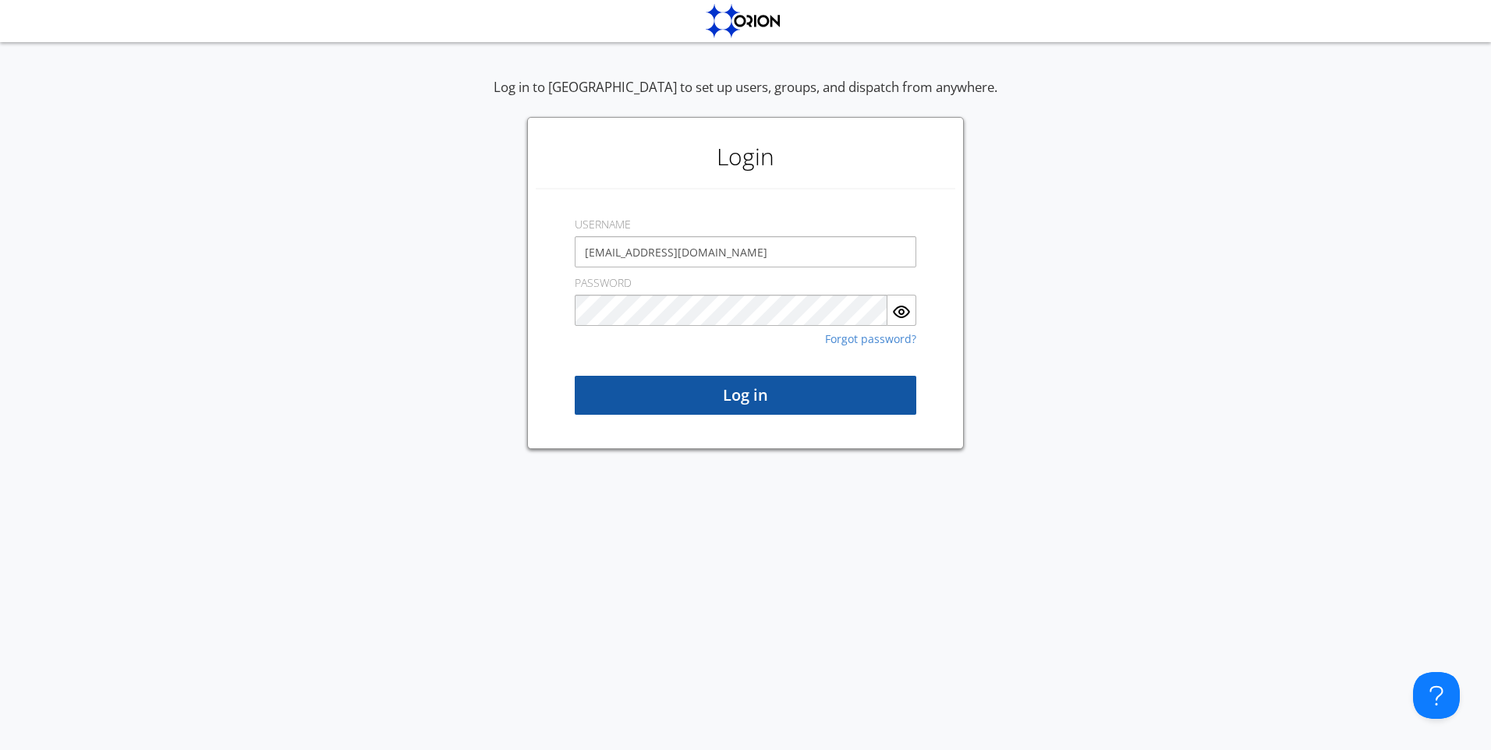
click at [750, 395] on button "Log in" at bounding box center [746, 395] width 342 height 39
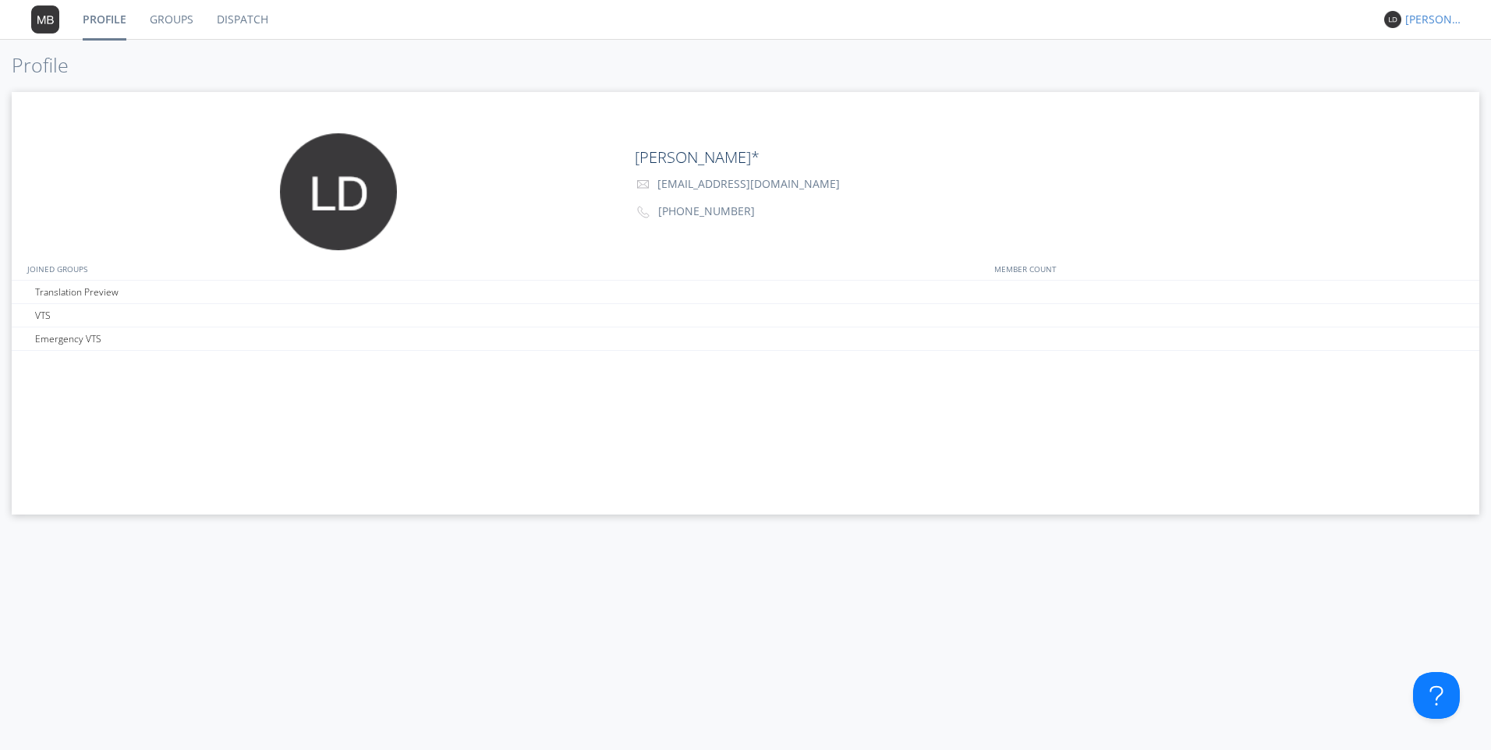
click at [1430, 24] on div "[PERSON_NAME]*" at bounding box center [1434, 20] width 58 height 16
click at [36, 66] on h1 "Profile" at bounding box center [746, 66] width 1468 height 22
click at [1447, 20] on div "[PERSON_NAME]*" at bounding box center [1434, 20] width 58 height 16
click at [1419, 57] on div "Settings" at bounding box center [1442, 55] width 80 height 28
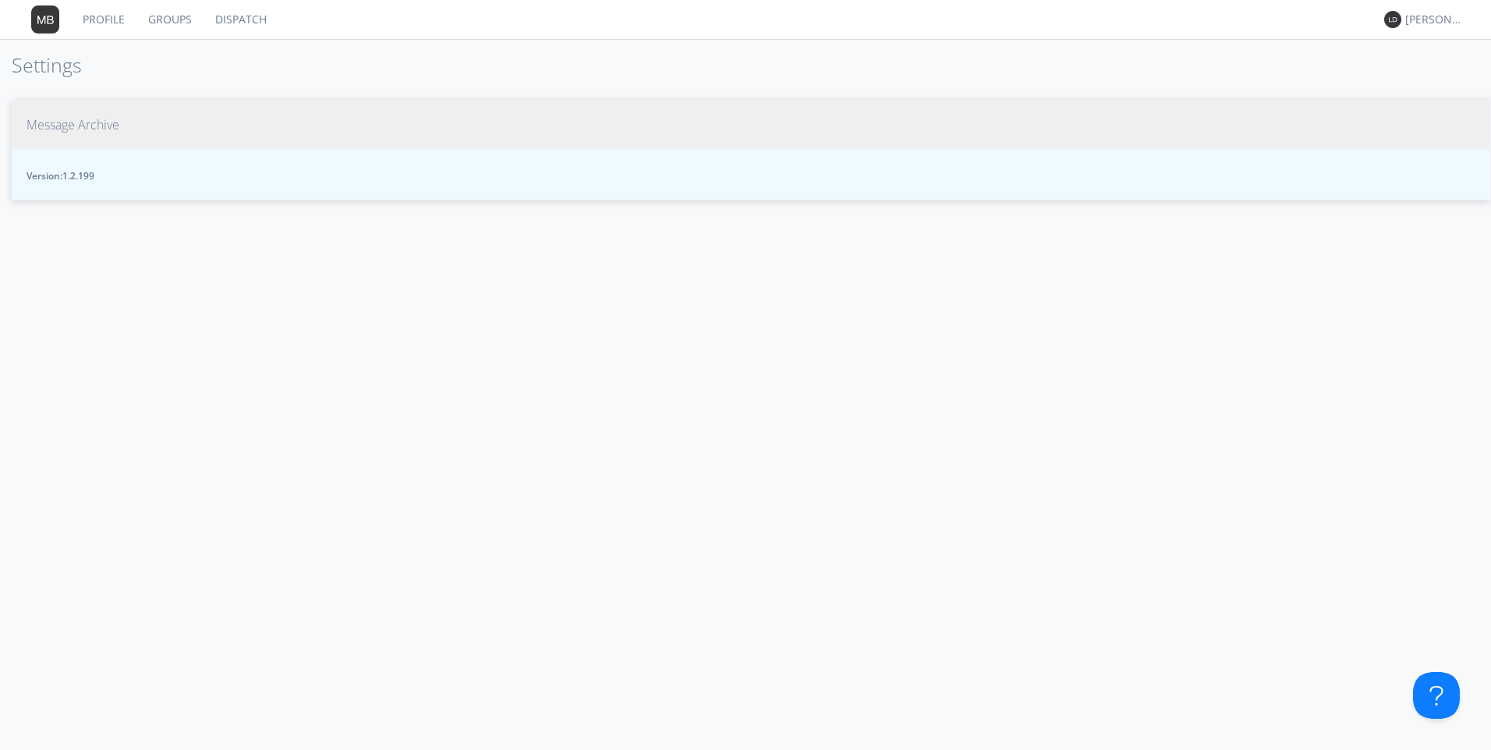
click at [110, 126] on span "Message Archive" at bounding box center [73, 125] width 93 height 18
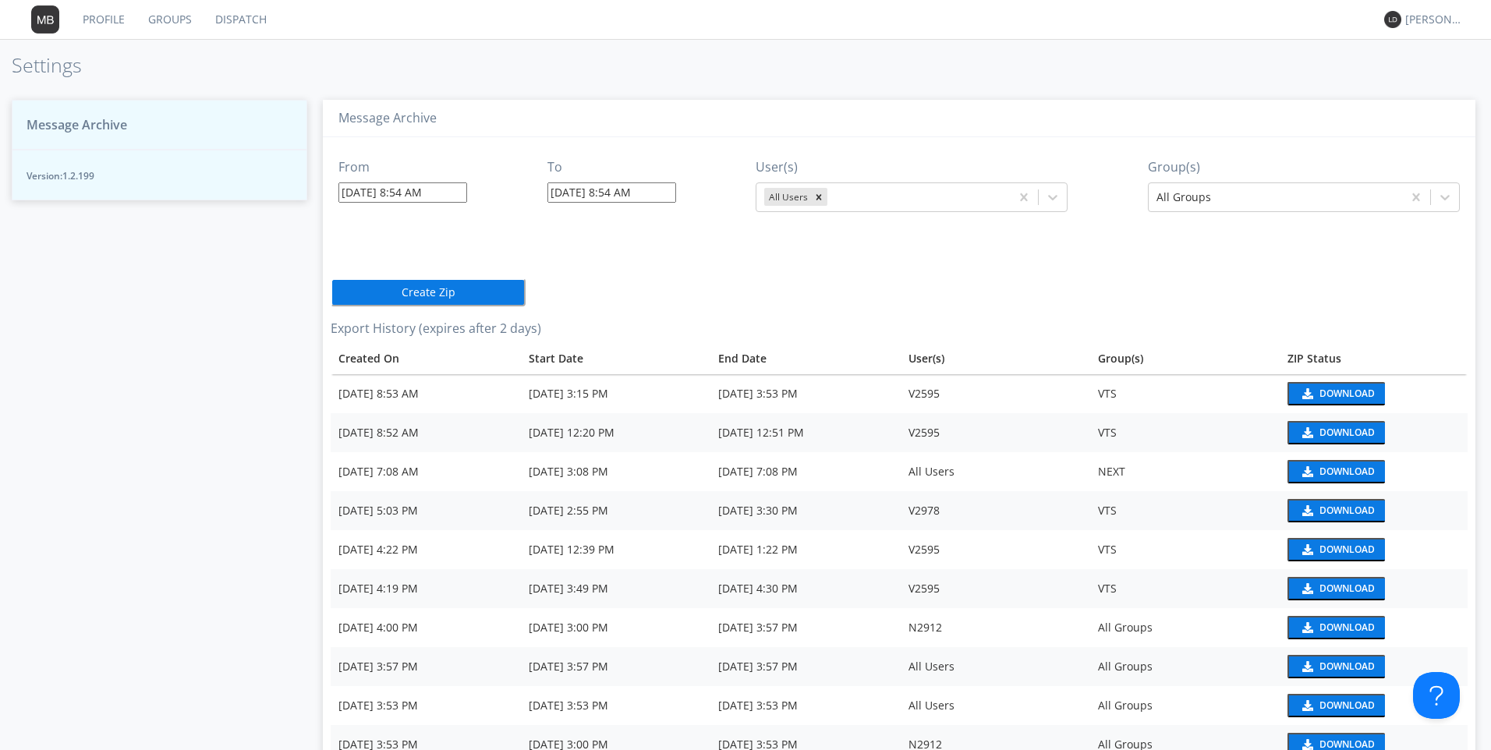
click at [402, 191] on input "[DATE] 8:54 AM" at bounding box center [402, 192] width 129 height 20
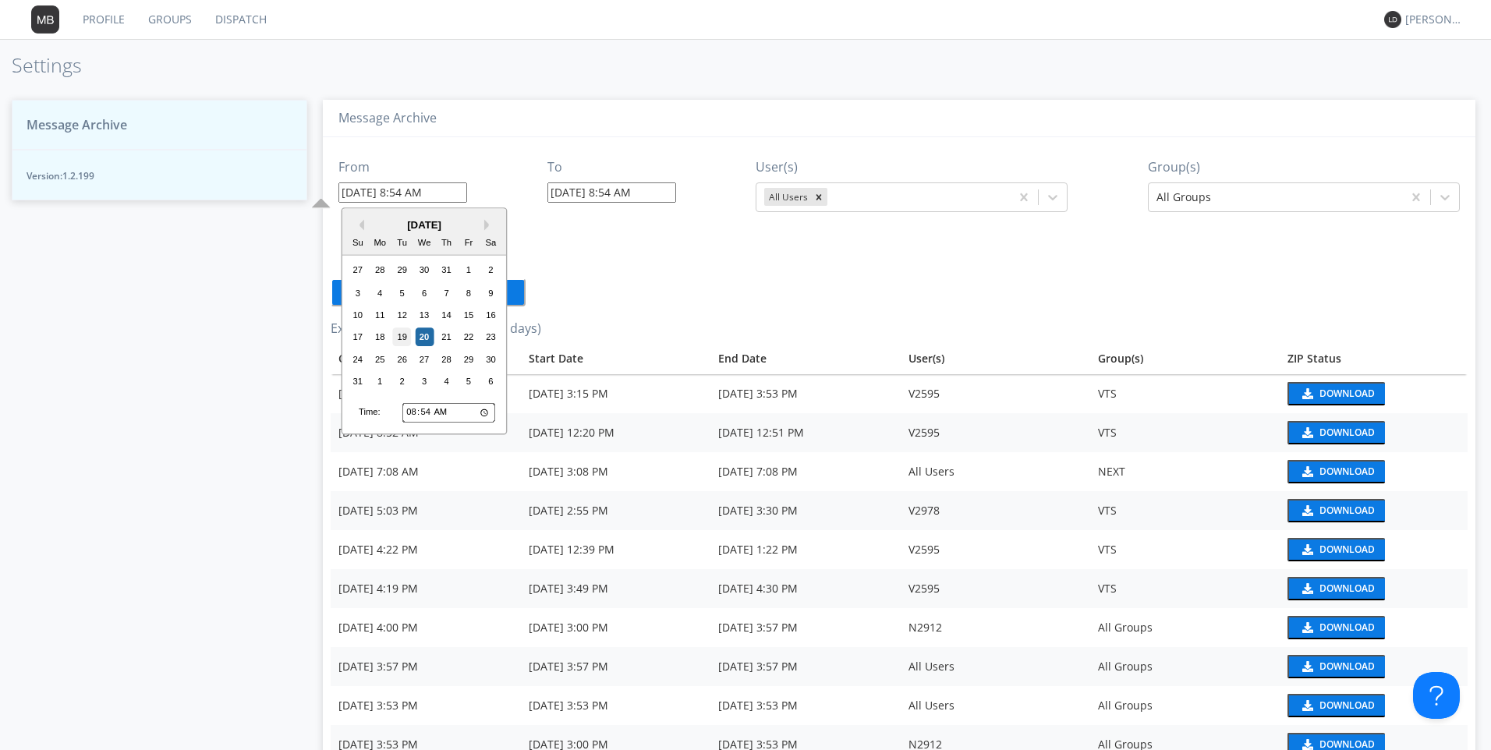
click at [402, 338] on div "19" at bounding box center [402, 337] width 19 height 19
type input "[DATE] 8:54 AM"
type input "[DATE] 8:55 AM"
click at [421, 193] on input "[DATE] 8:54 AM" at bounding box center [402, 192] width 129 height 20
click at [409, 415] on input "08:54" at bounding box center [448, 412] width 93 height 20
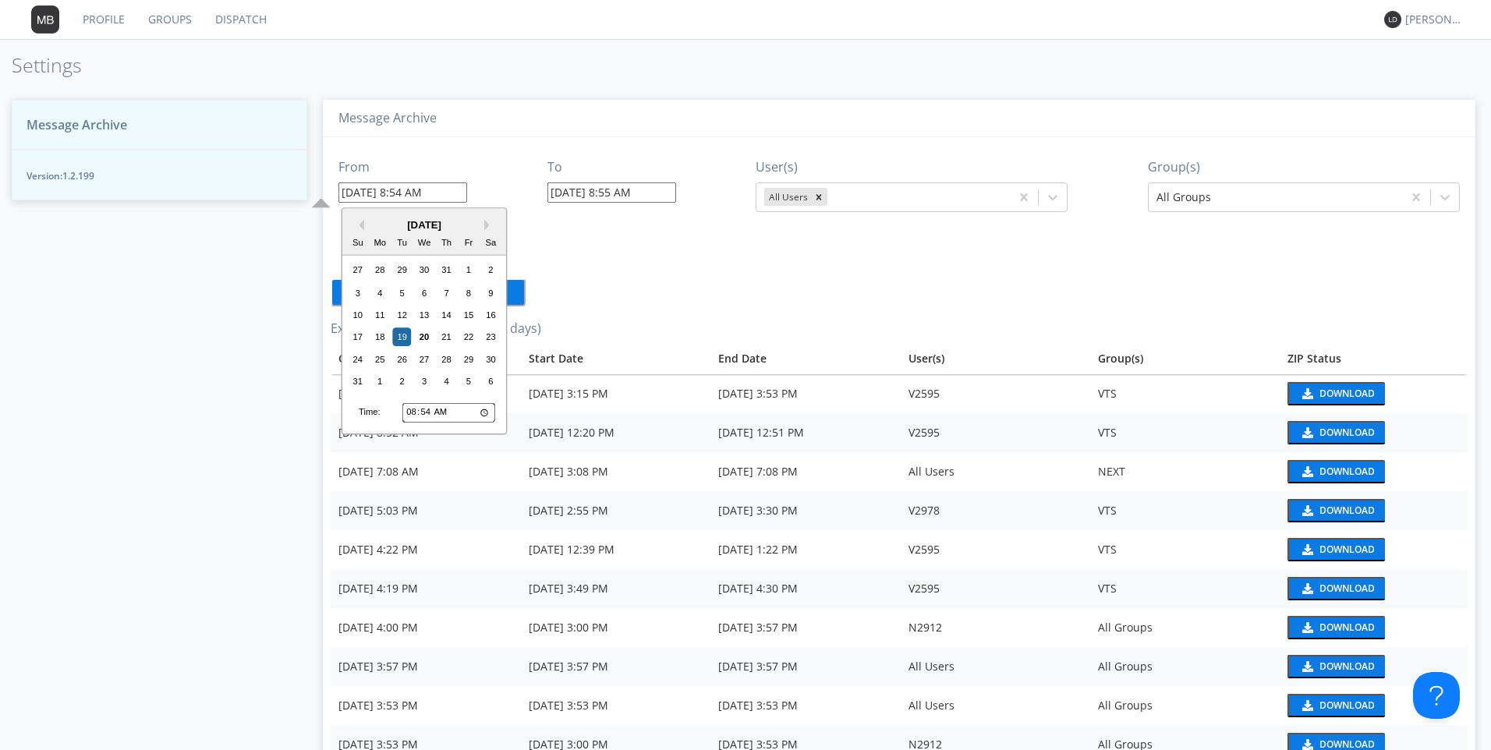
type input "02:54"
type input "[DATE] 2:54 AM"
click at [429, 414] on input "02:54" at bounding box center [448, 412] width 93 height 20
type input "02:03"
type input "[DATE] 2:03 AM"
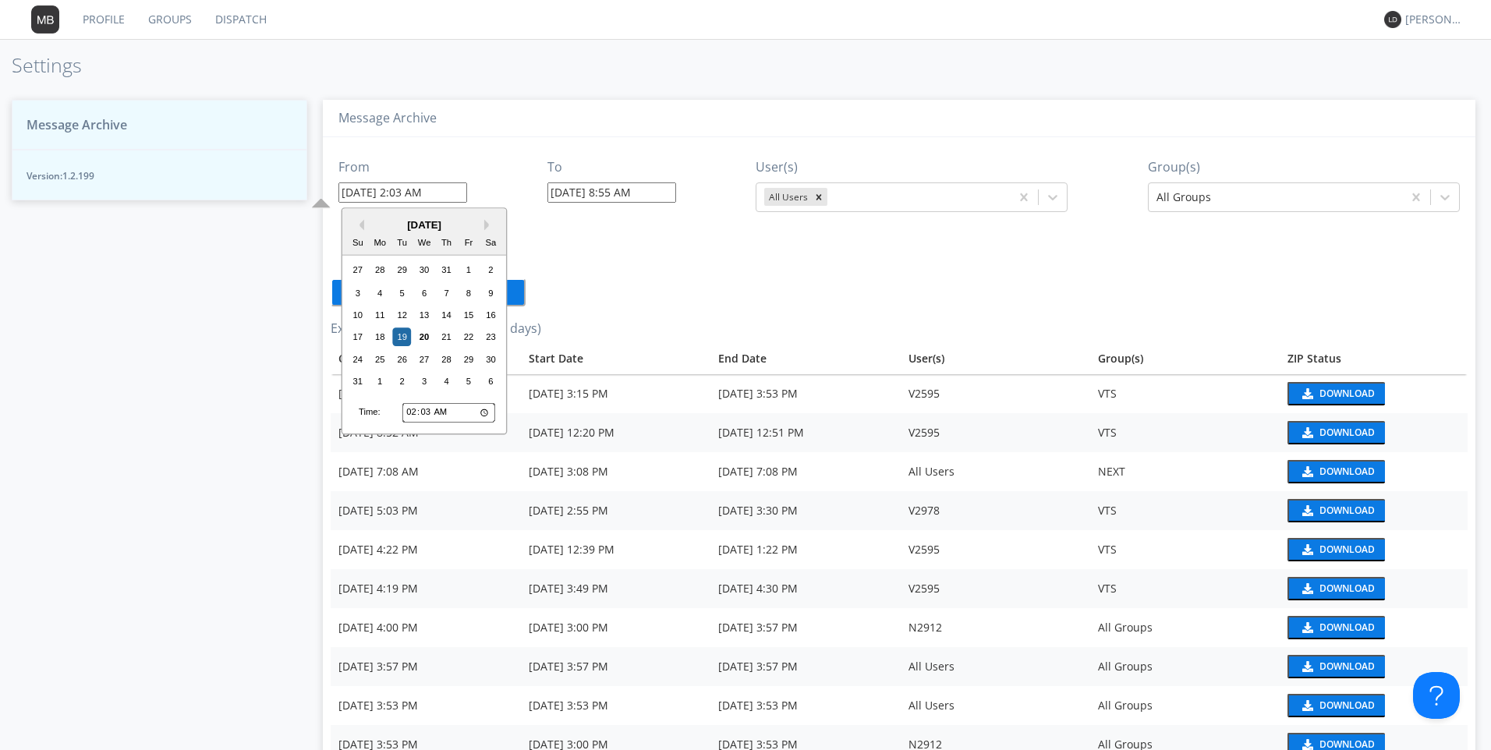
type input "02:30"
type input "[DATE] 2:30 AM"
type input "14:30"
type input "[DATE] 2:30 PM"
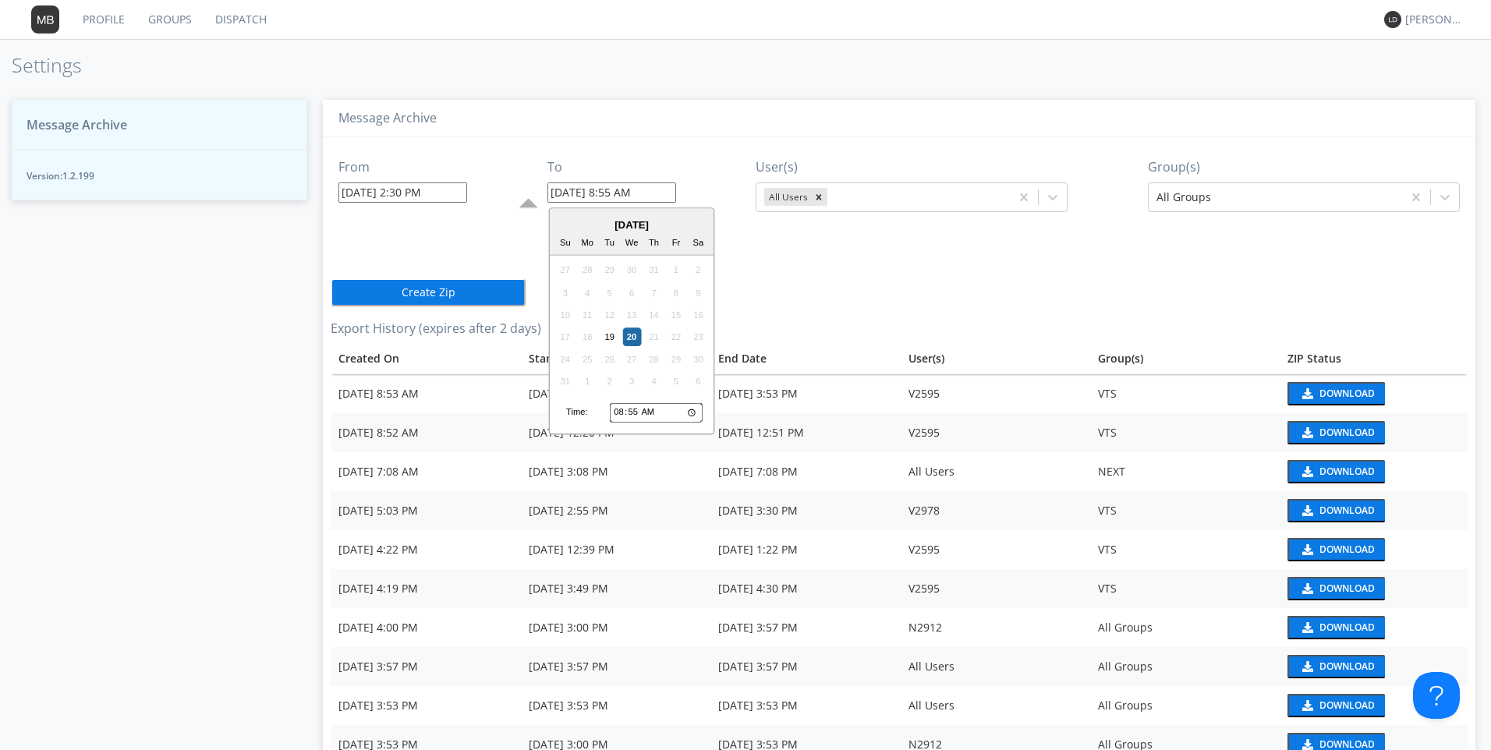
click at [625, 193] on input "[DATE] 8:55 AM" at bounding box center [611, 192] width 129 height 20
click at [615, 420] on input "08:55" at bounding box center [656, 412] width 93 height 20
type input "03:55"
type input "[DATE] 3:55 AM"
click at [630, 413] on input "03:55" at bounding box center [656, 412] width 93 height 20
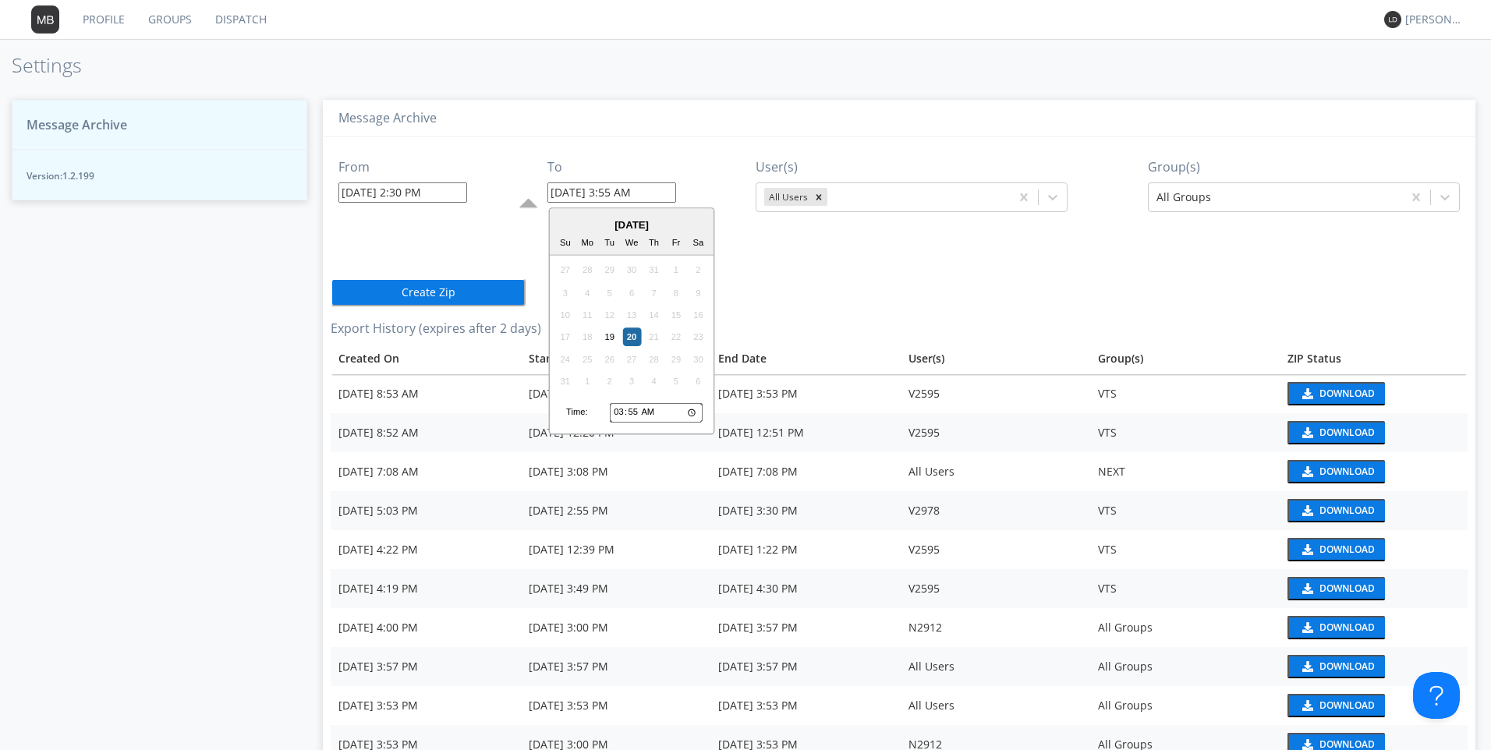
type input "03:03"
type input "[DATE] 3:03 AM"
type input "03:30"
type input "[DATE] 3:30 AM"
type input "15:30"
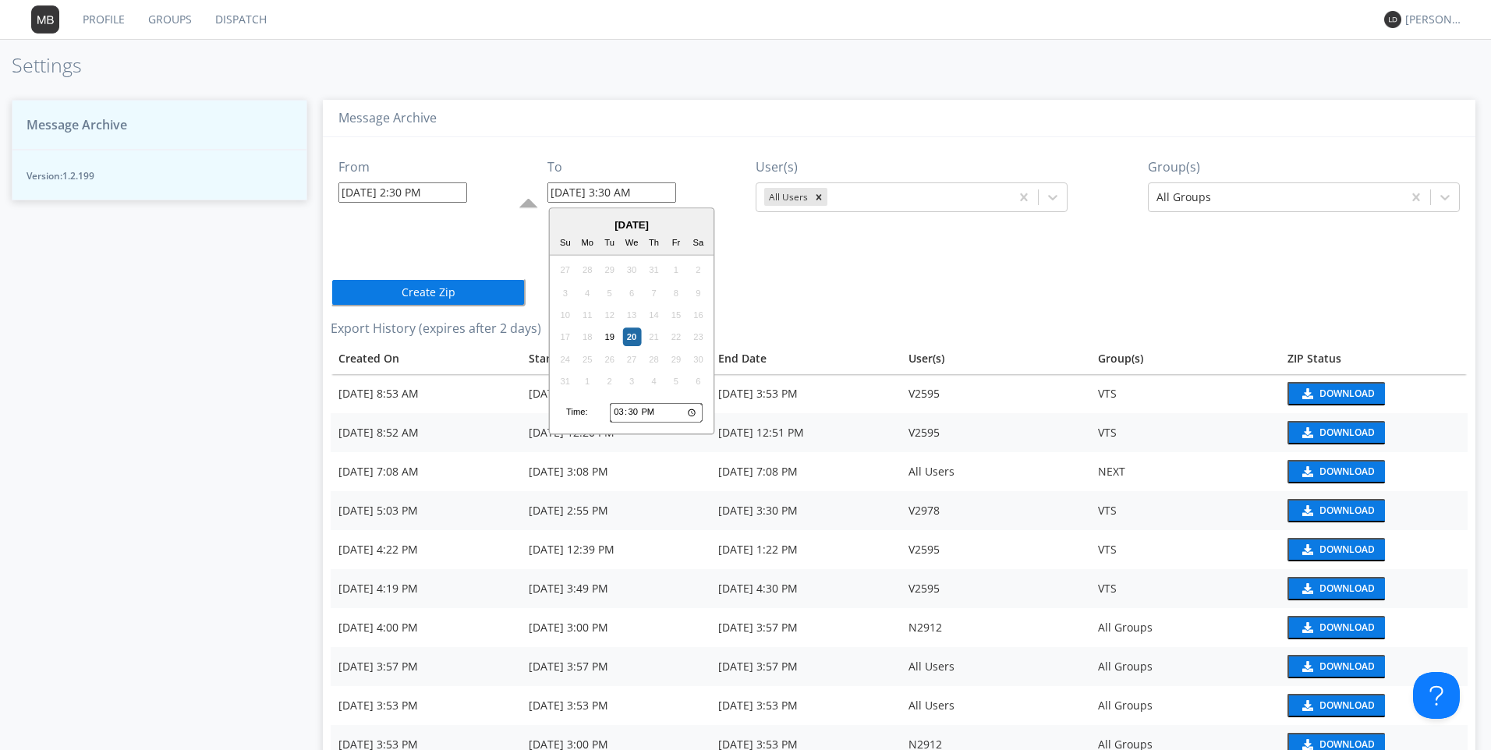
type input "[DATE] 3:30 PM"
click at [817, 195] on icon "Remove All Users" at bounding box center [819, 196] width 5 height 5
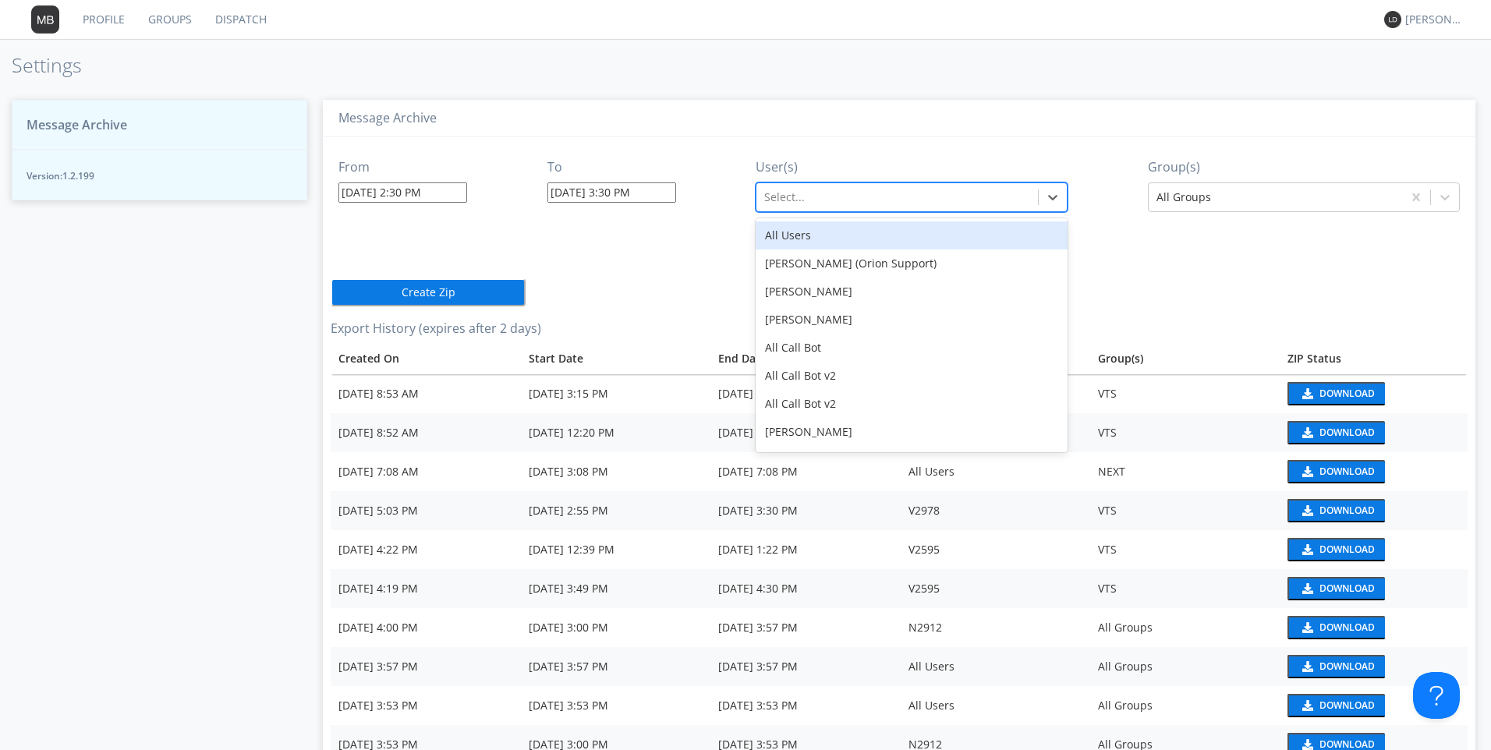
click at [769, 195] on div at bounding box center [897, 197] width 266 height 19
type input "2978"
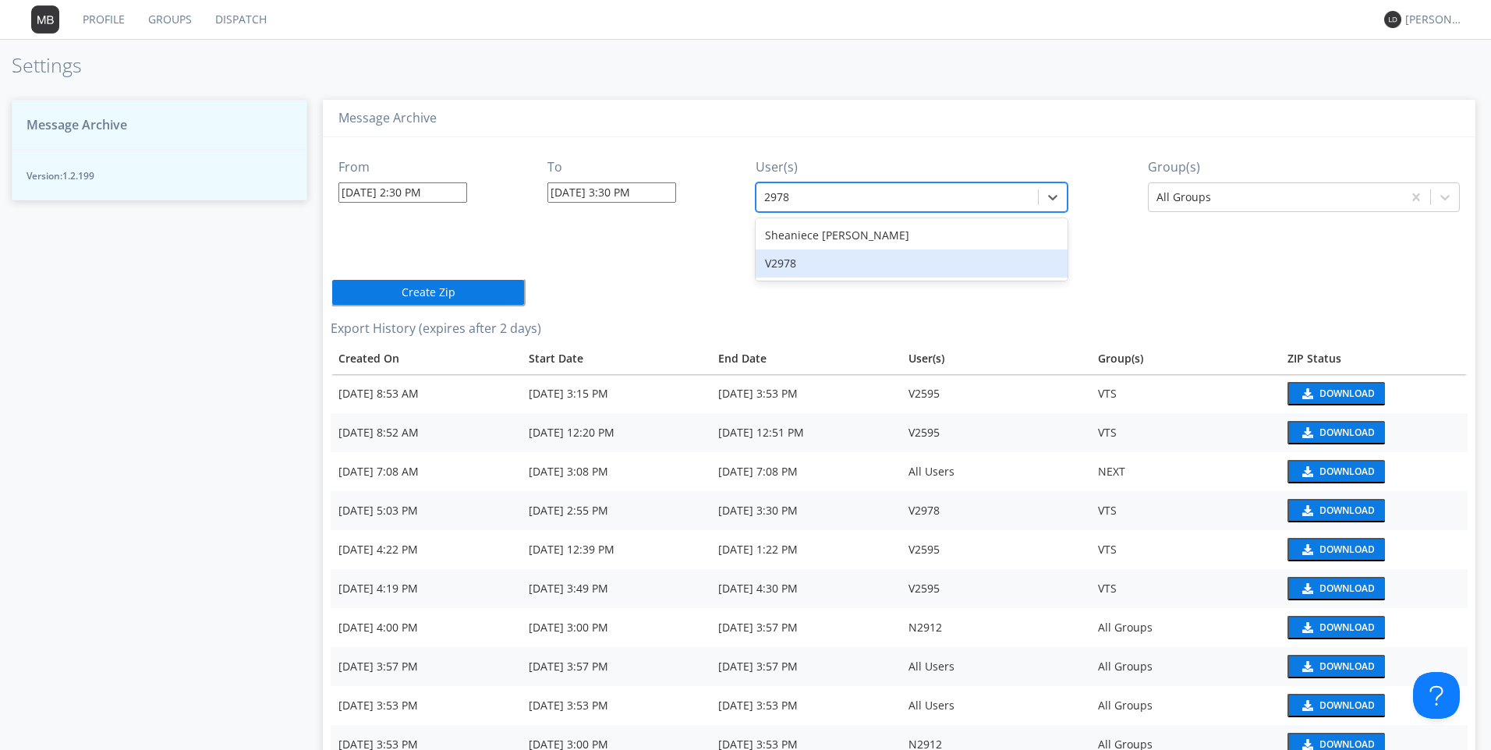
click at [769, 261] on div "V2978" at bounding box center [912, 264] width 312 height 28
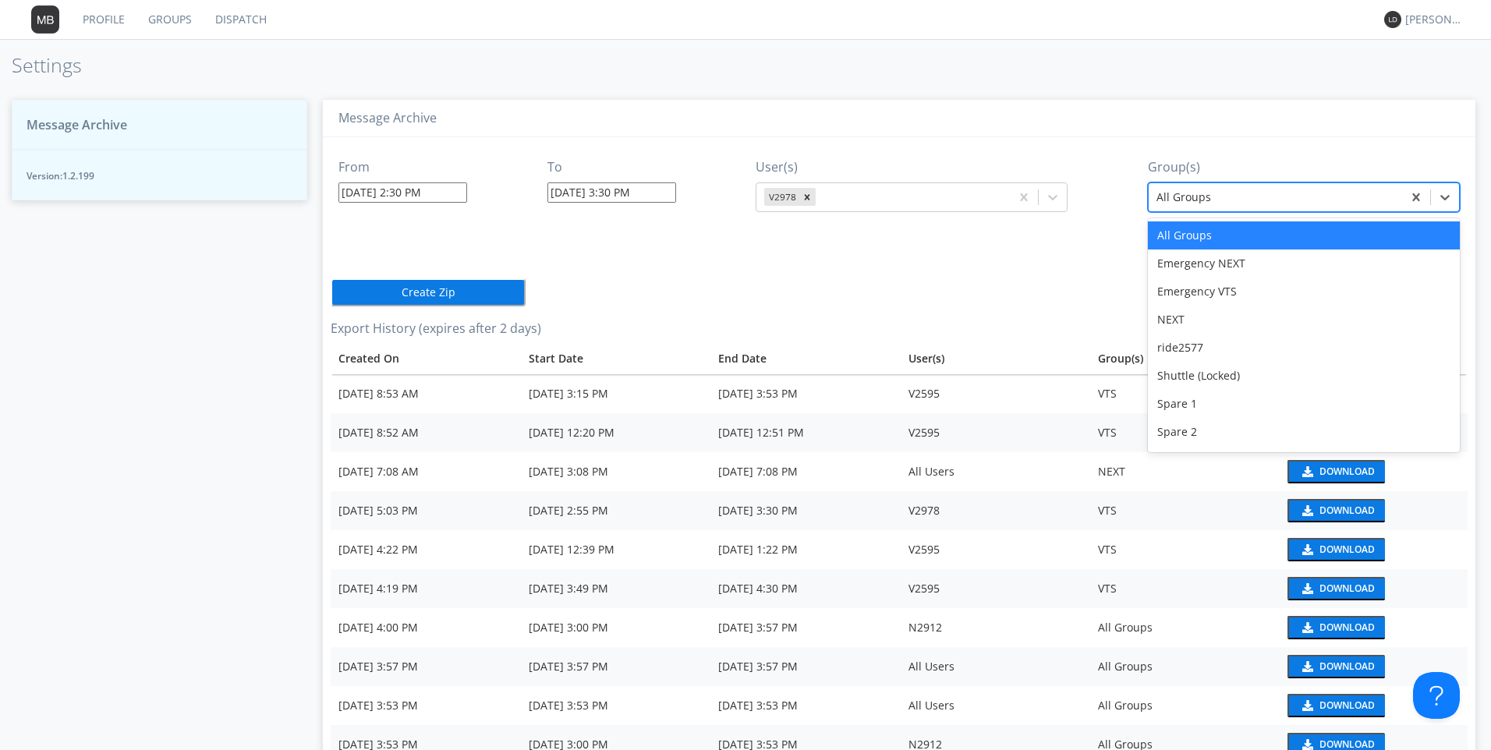
click at [1185, 194] on div at bounding box center [1276, 197] width 238 height 19
type input "v"
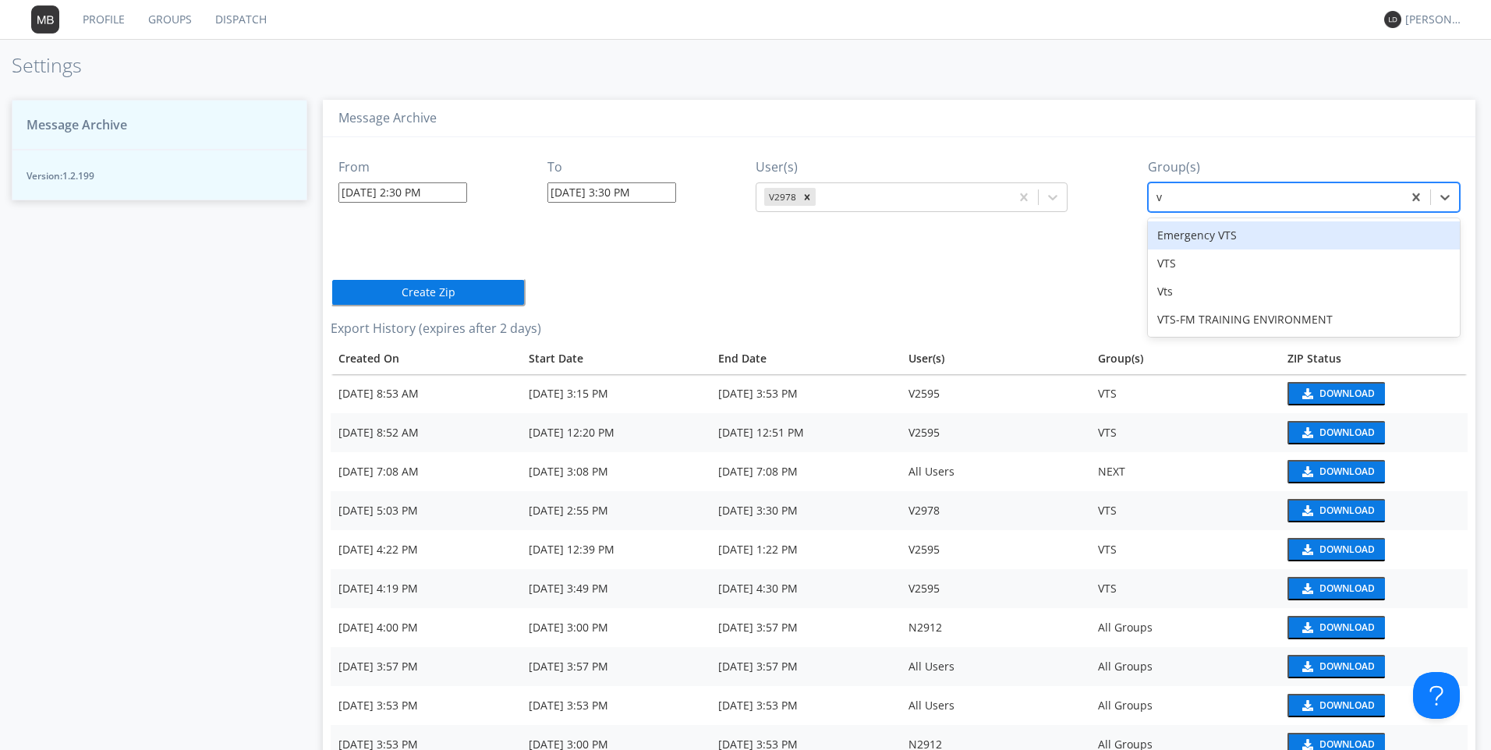
click at [1164, 270] on div "VTS" at bounding box center [1304, 264] width 312 height 28
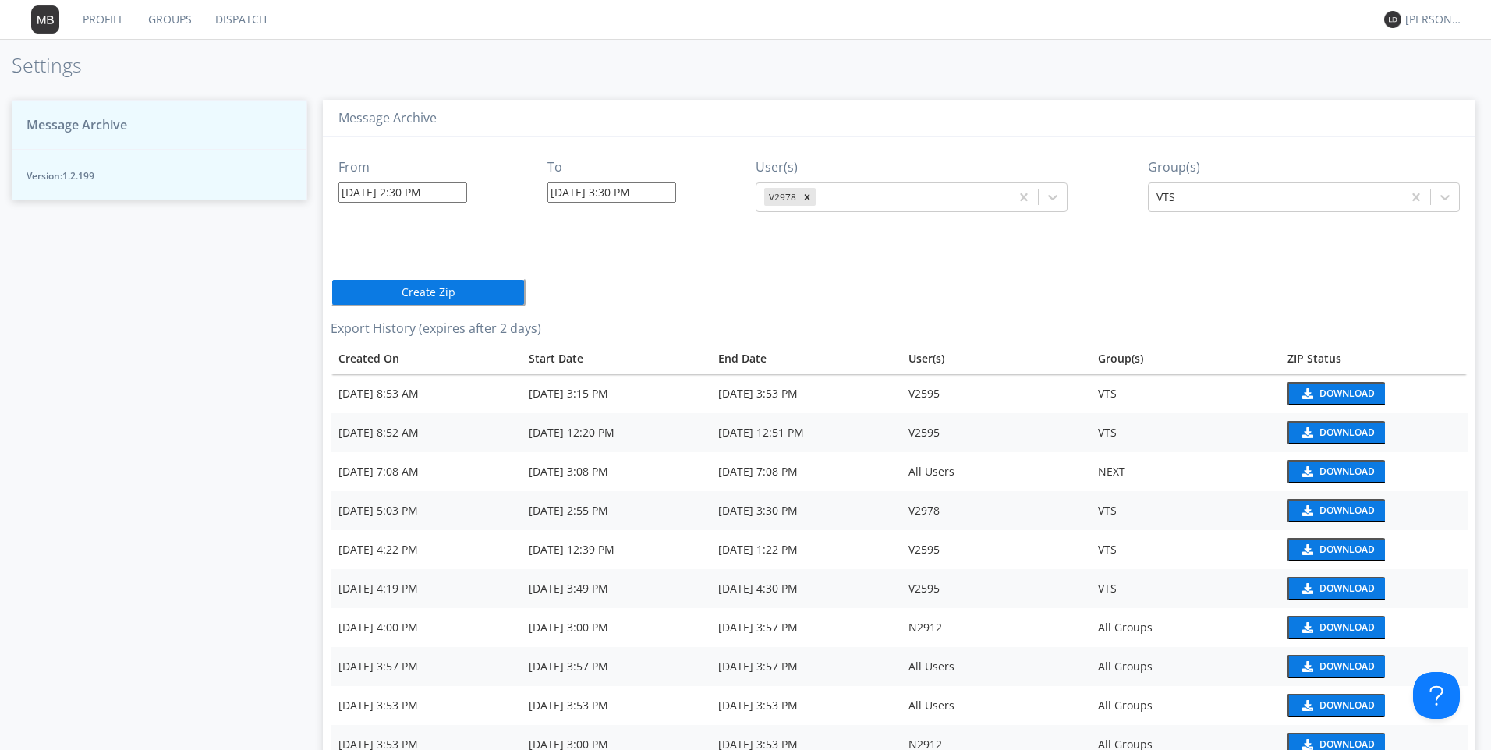
click at [384, 285] on button "Create Zip" at bounding box center [428, 292] width 195 height 28
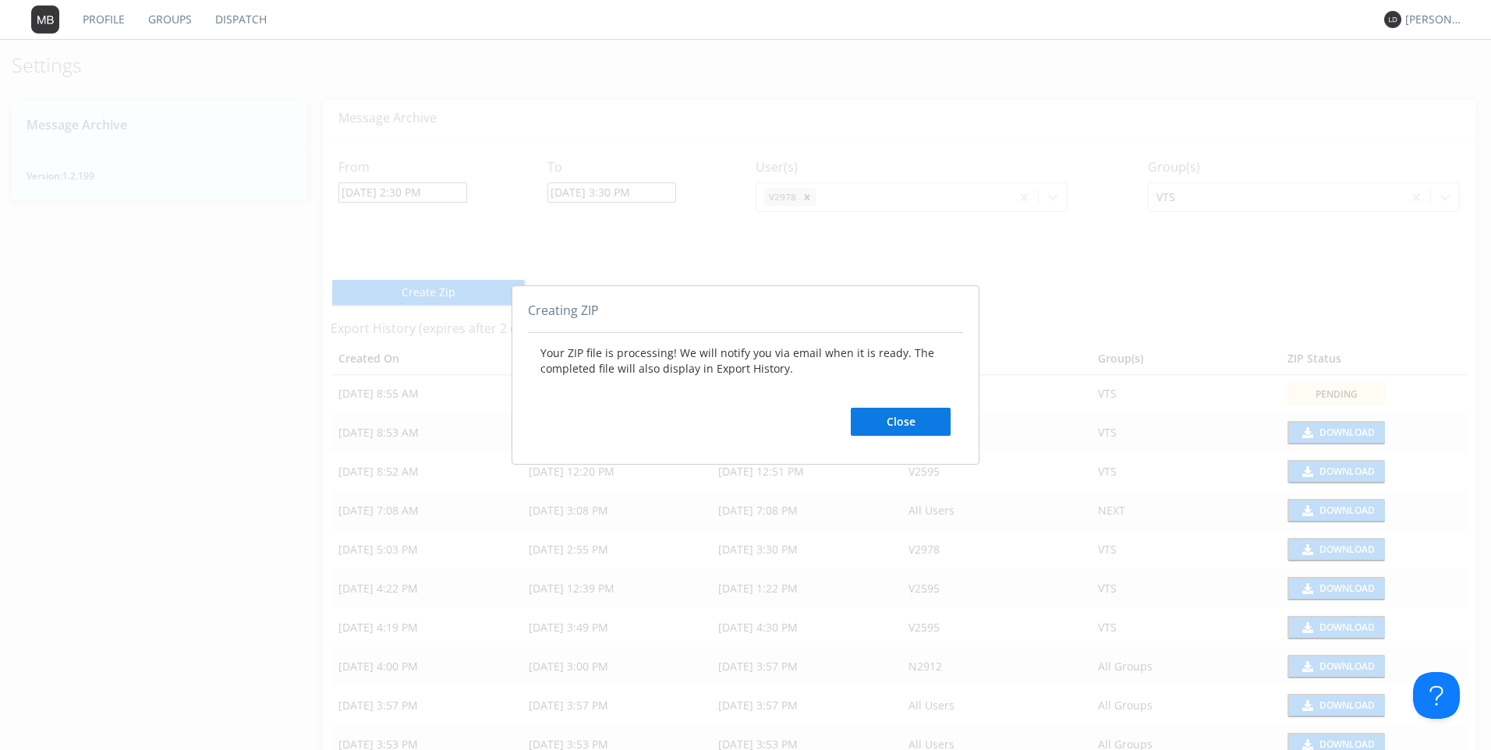
click at [871, 417] on button "Close" at bounding box center [901, 422] width 100 height 28
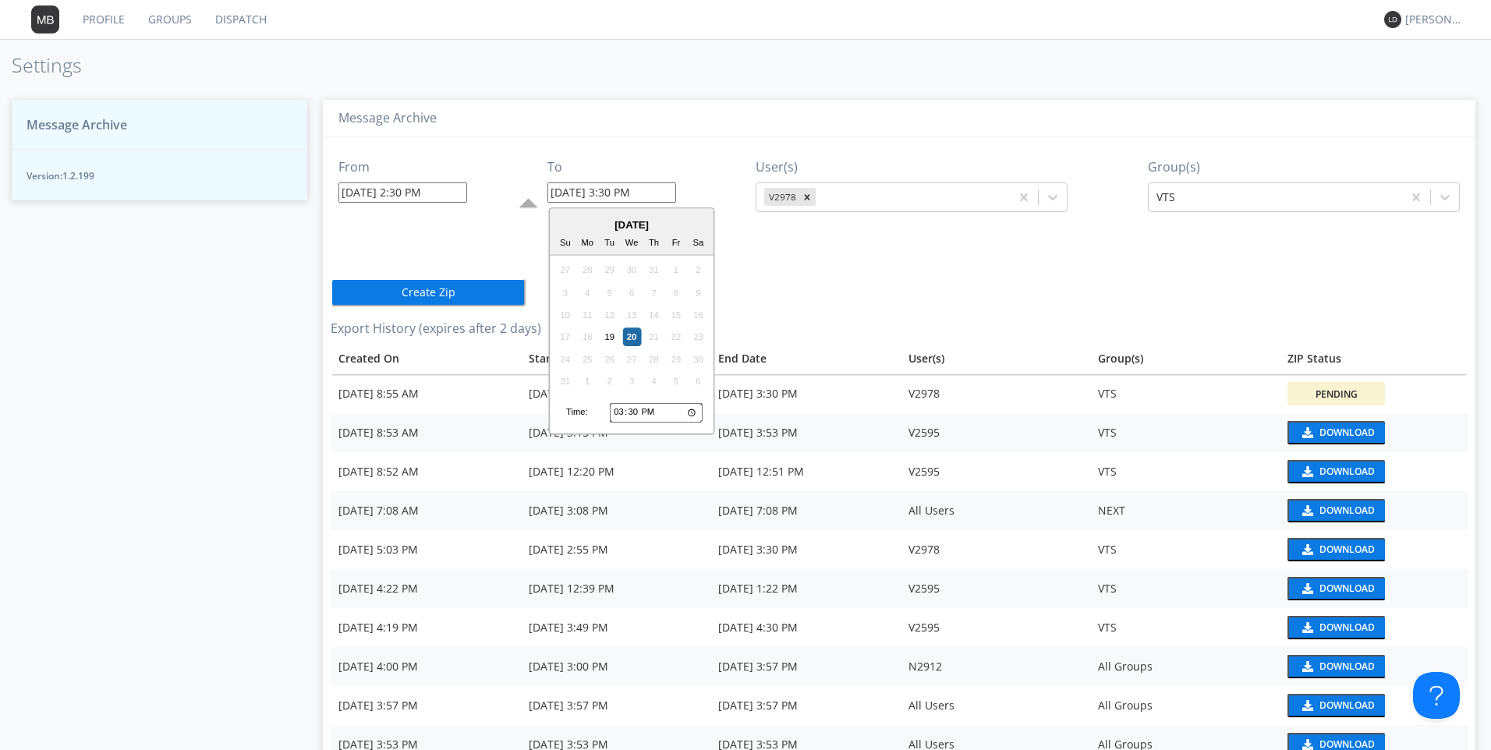
click at [586, 197] on input "[DATE] 3:30 PM" at bounding box center [611, 192] width 129 height 20
click at [604, 337] on div "19" at bounding box center [610, 337] width 19 height 19
type input "[DATE] 3:30 PM"
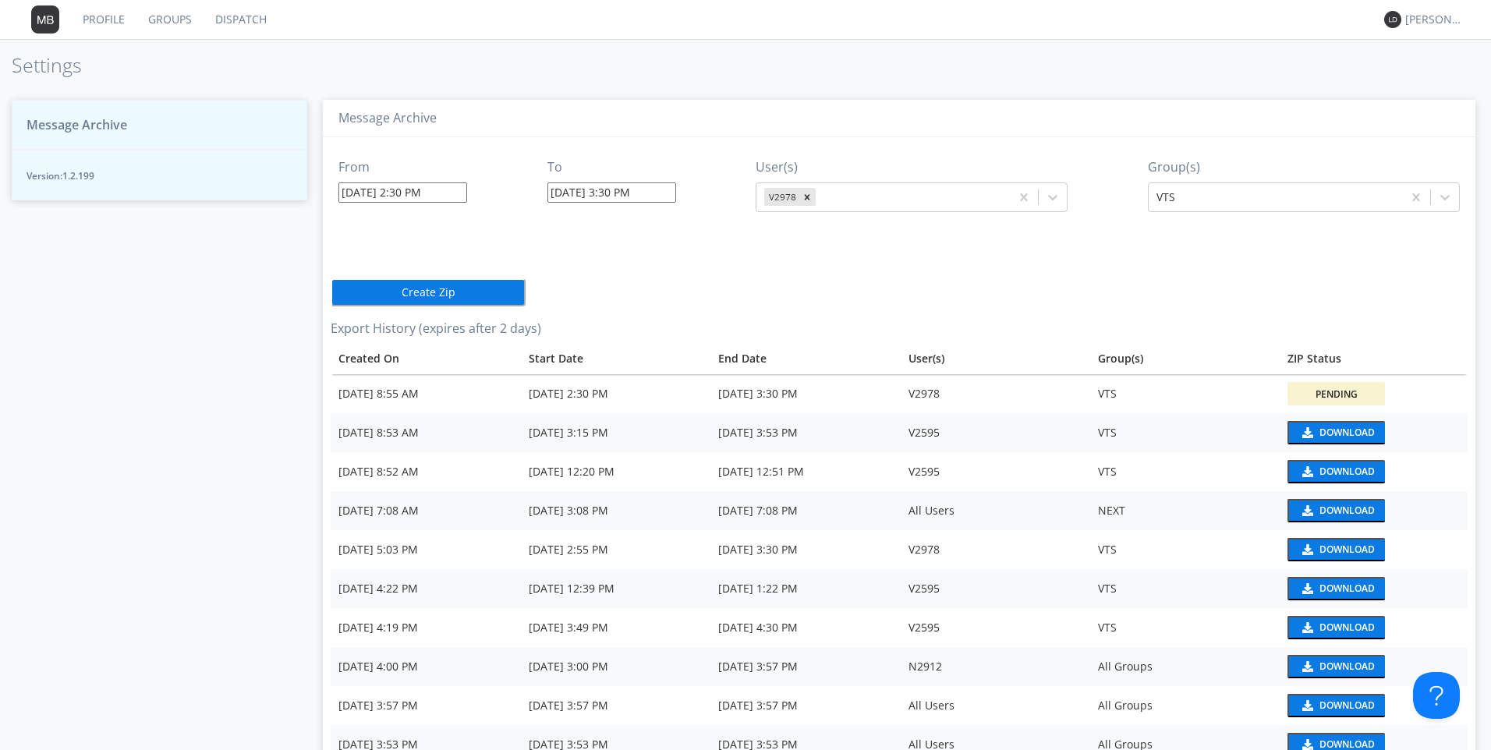
click at [493, 299] on button "Create Zip" at bounding box center [428, 292] width 195 height 28
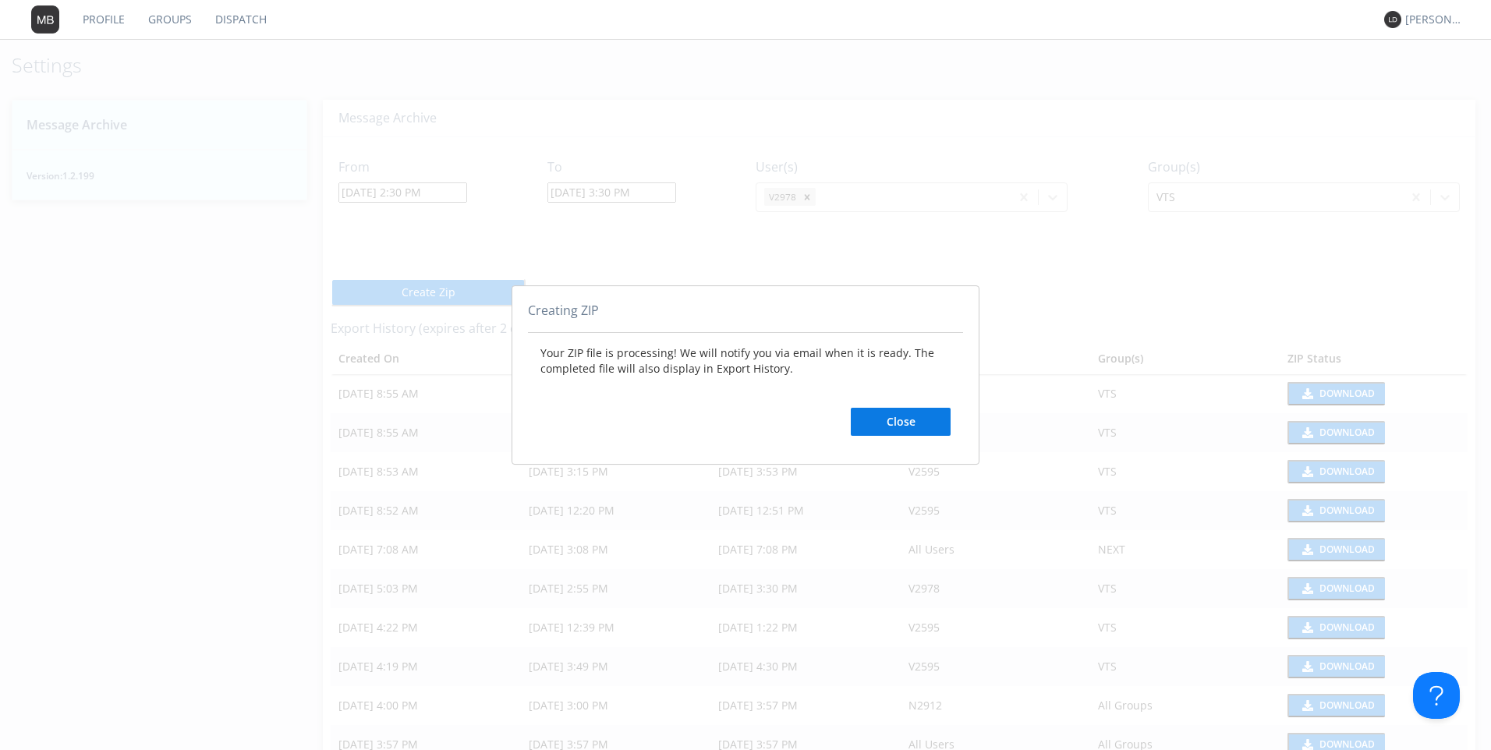
click at [895, 416] on button "Close" at bounding box center [901, 422] width 100 height 28
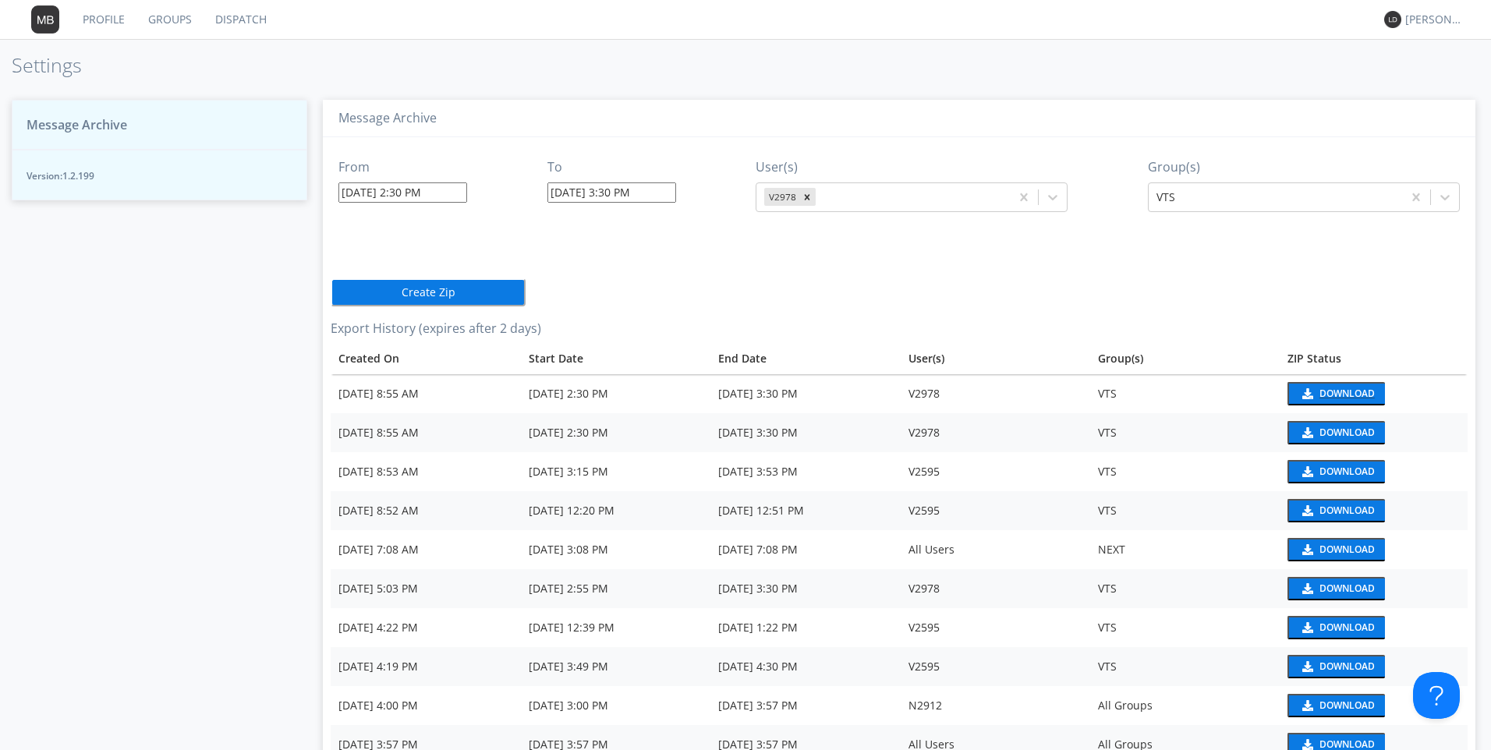
click at [1292, 390] on button "Download" at bounding box center [1336, 393] width 97 height 23
click at [1342, 394] on div "Download" at bounding box center [1347, 393] width 55 height 9
